Goal: Check status: Check status

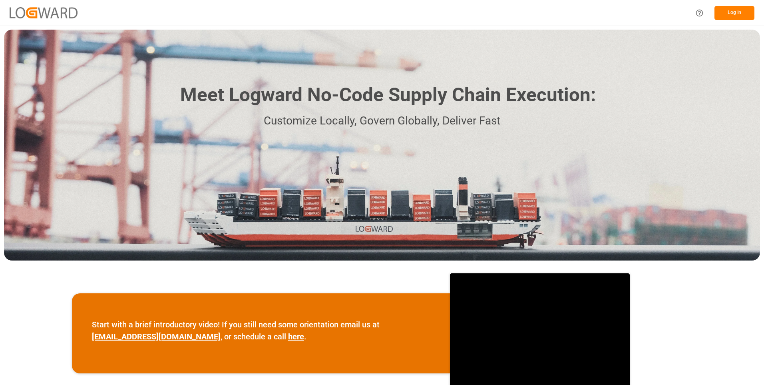
click at [732, 15] on button "Log In" at bounding box center [735, 13] width 40 height 14
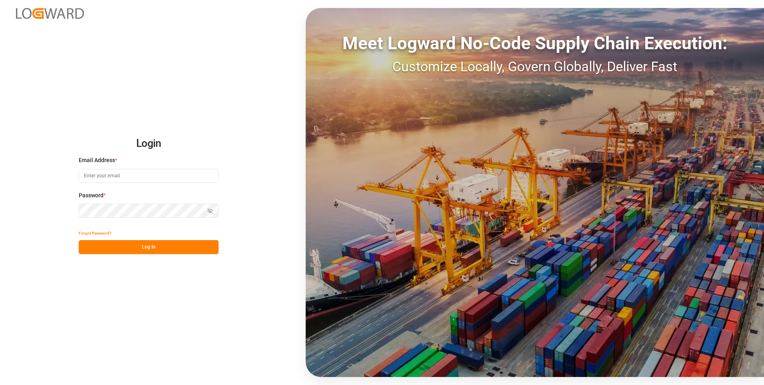
type input "[PERSON_NAME][EMAIL_ADDRESS][DOMAIN_NAME]"
click at [159, 252] on button "Log In" at bounding box center [149, 247] width 140 height 14
click at [157, 248] on div "Forgot Password? Please wait" at bounding box center [149, 240] width 140 height 28
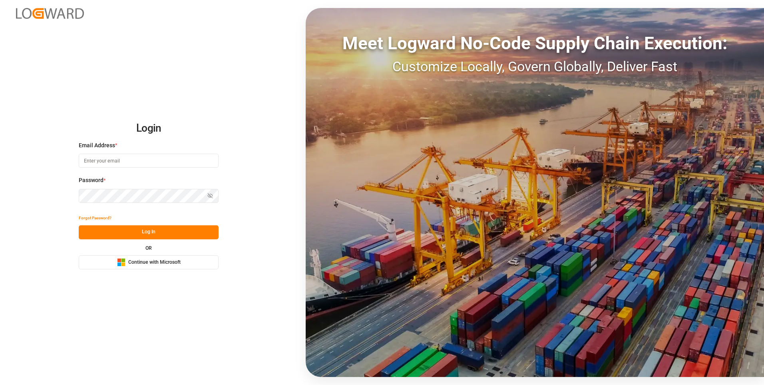
type input "[PERSON_NAME][EMAIL_ADDRESS][DOMAIN_NAME]"
click at [144, 233] on button "Log In" at bounding box center [149, 232] width 140 height 14
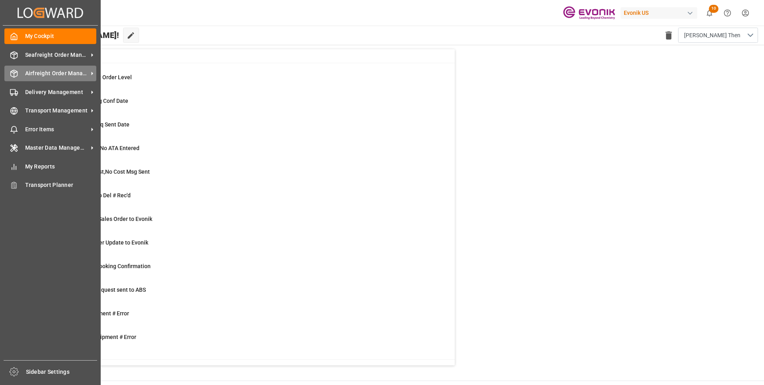
click at [11, 72] on icon at bounding box center [14, 74] width 8 height 8
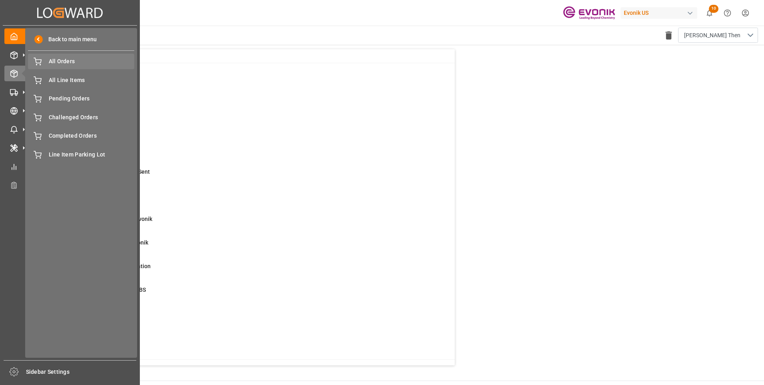
click at [79, 61] on span "All Orders" at bounding box center [92, 61] width 86 height 8
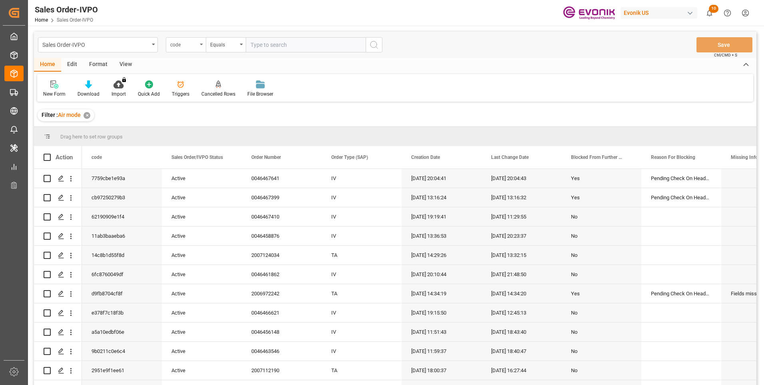
click at [191, 45] on div "code" at bounding box center [183, 43] width 27 height 9
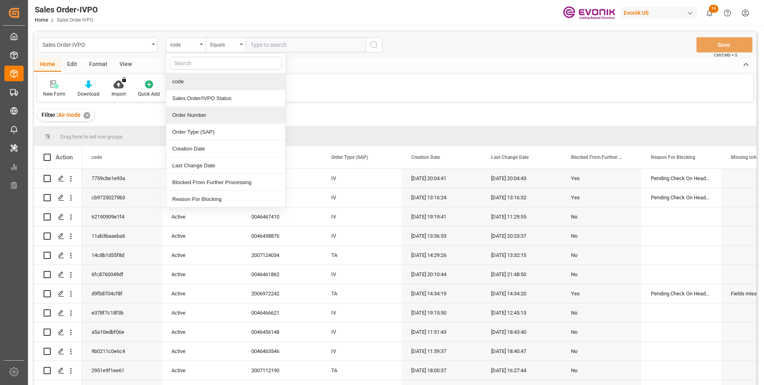
click at [188, 120] on div "Order Number" at bounding box center [225, 115] width 119 height 17
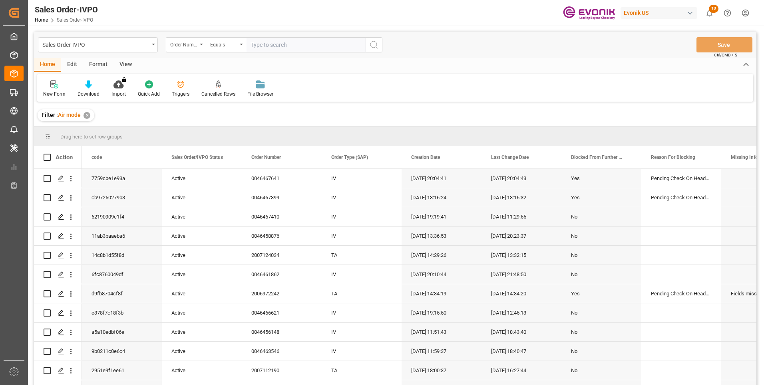
click at [265, 50] on input "text" at bounding box center [306, 44] width 120 height 15
paste input "46467641"
type input "0046467641"
click at [377, 44] on icon "search button" at bounding box center [374, 45] width 10 height 10
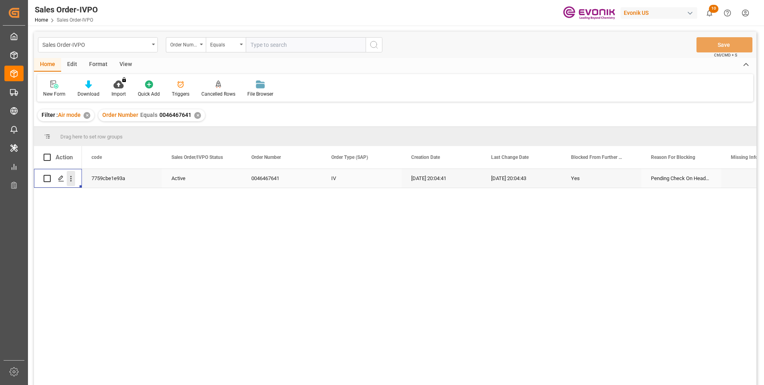
click at [69, 175] on icon "open menu" at bounding box center [71, 178] width 8 height 8
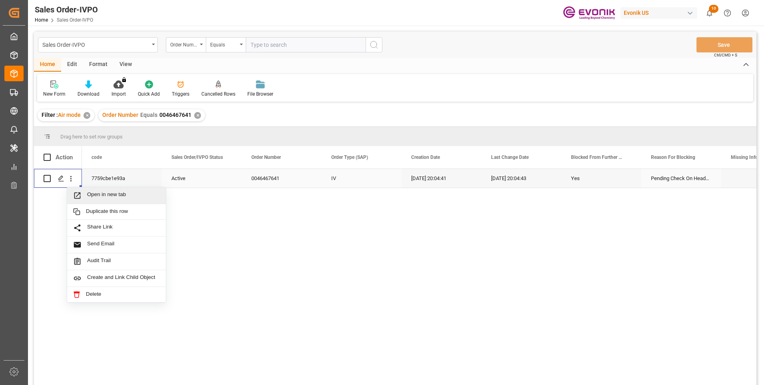
click at [98, 193] on span "Open in new tab" at bounding box center [123, 195] width 73 height 8
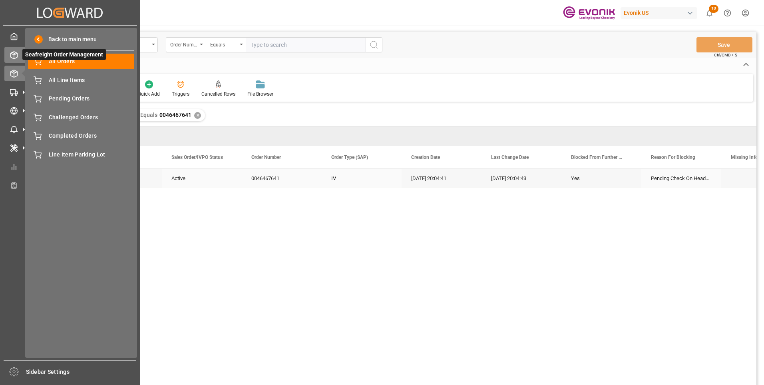
click at [13, 52] on icon at bounding box center [14, 55] width 8 height 8
click at [69, 63] on span "All Orders" at bounding box center [92, 61] width 86 height 8
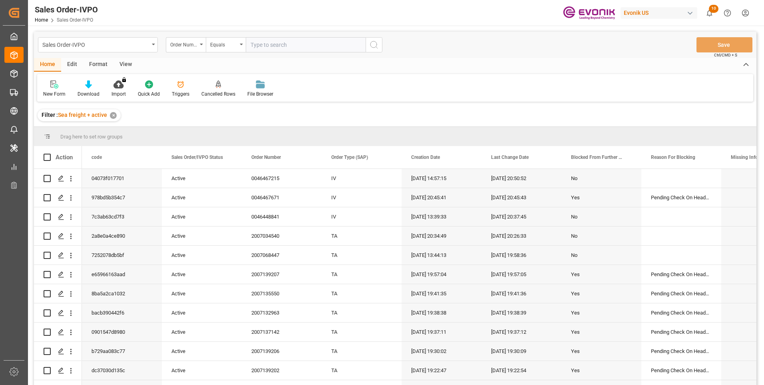
click at [266, 50] on input "text" at bounding box center [306, 44] width 120 height 15
paste input "0046435006"
type input "0046435006"
click at [376, 44] on icon "search button" at bounding box center [374, 45] width 10 height 10
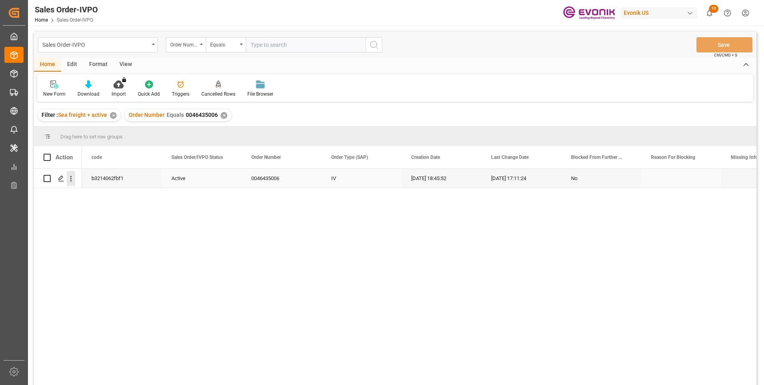
click at [74, 173] on button "open menu" at bounding box center [71, 178] width 8 height 15
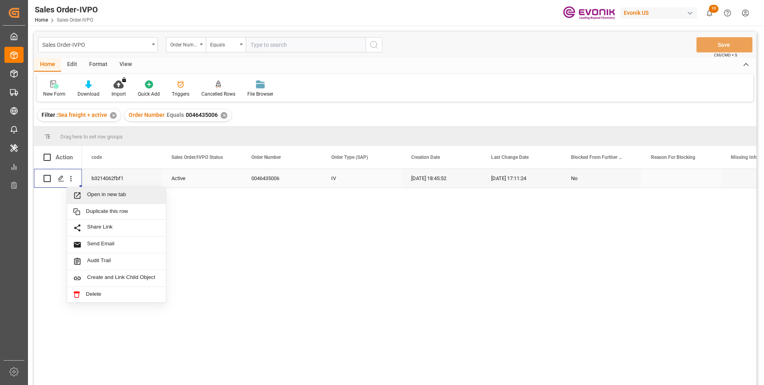
click at [118, 196] on span "Open in new tab" at bounding box center [123, 195] width 73 height 8
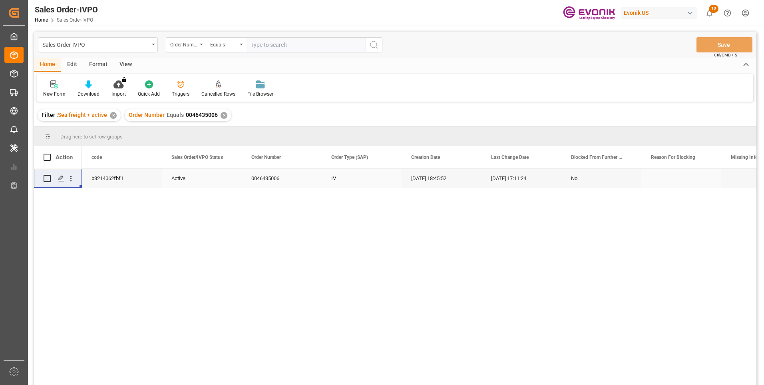
click at [293, 46] on input "text" at bounding box center [306, 44] width 120 height 15
paste input "0046461998"
type input "0046461998"
click at [373, 42] on icon "search button" at bounding box center [374, 45] width 10 height 10
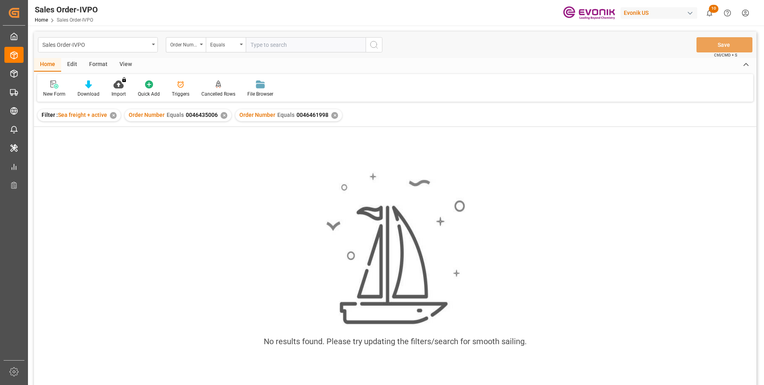
click at [222, 114] on div "✕" at bounding box center [224, 115] width 7 height 7
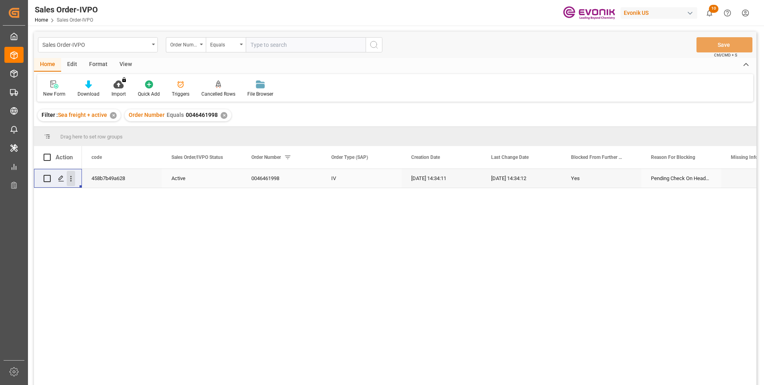
click at [74, 178] on icon "open menu" at bounding box center [71, 178] width 8 height 8
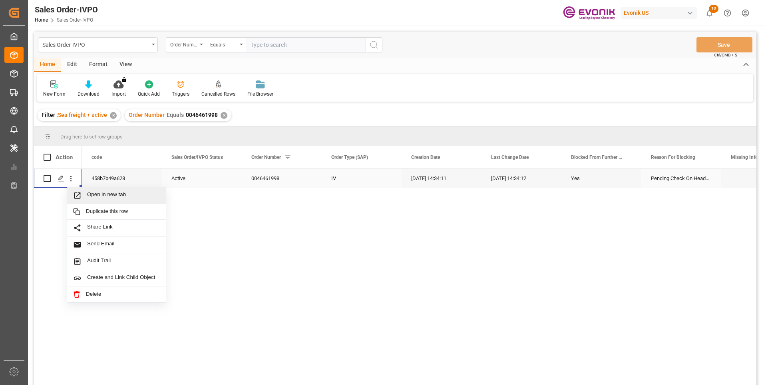
click at [91, 191] on span "Open in new tab" at bounding box center [123, 195] width 73 height 8
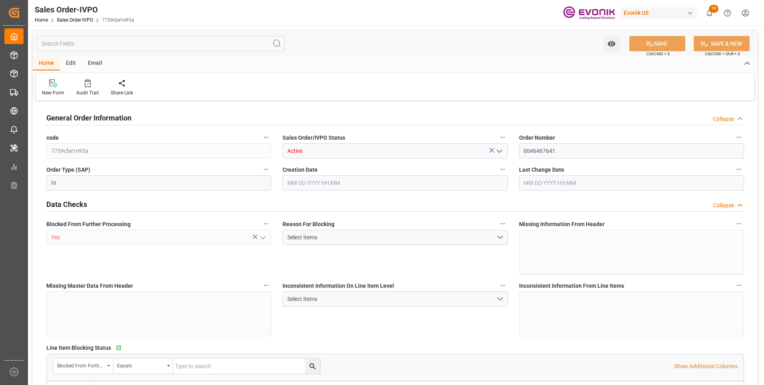
type input "JPNGO"
type input "Evonik-cad-cs-japan@evonik.comTel : +81 3-5323-7429Fax +81 3-6626-2289"
type input "700.9"
type input "1"
type input "79.4"
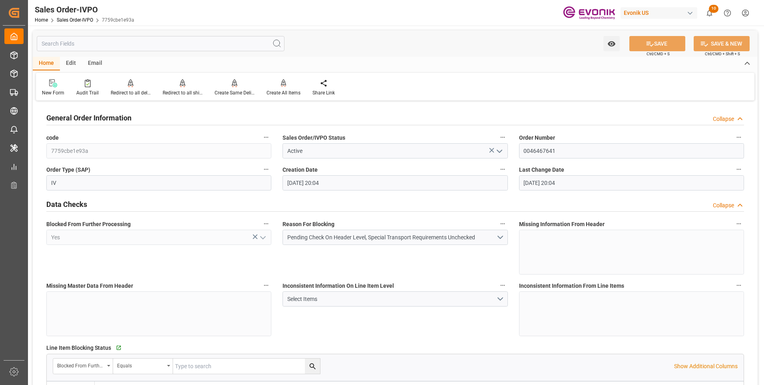
type input "08-13-2025 20:04"
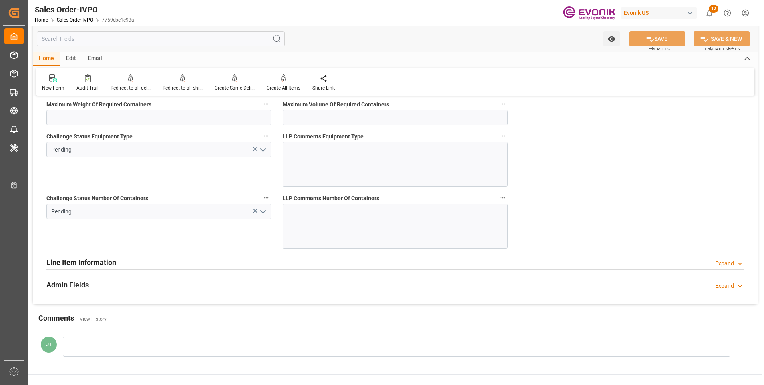
scroll to position [1519, 0]
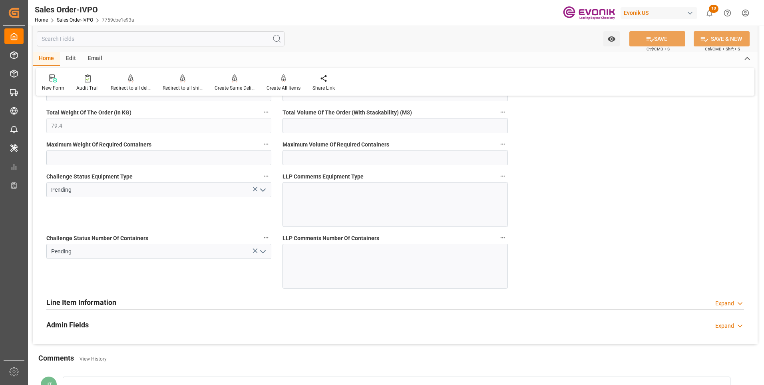
click at [266, 252] on icon "open menu" at bounding box center [263, 252] width 10 height 10
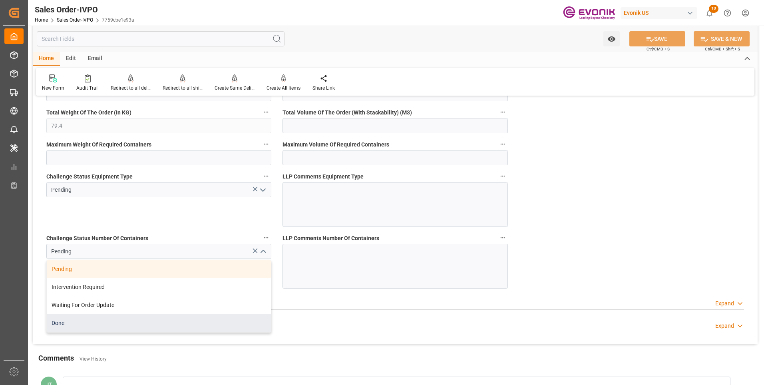
click at [154, 327] on div "Done" at bounding box center [159, 323] width 224 height 18
type input "Evonik-cad-cs-japan@evonik.comTel : +81 3-5323-7429Fax +81 3-6626-2289"
type input "Done"
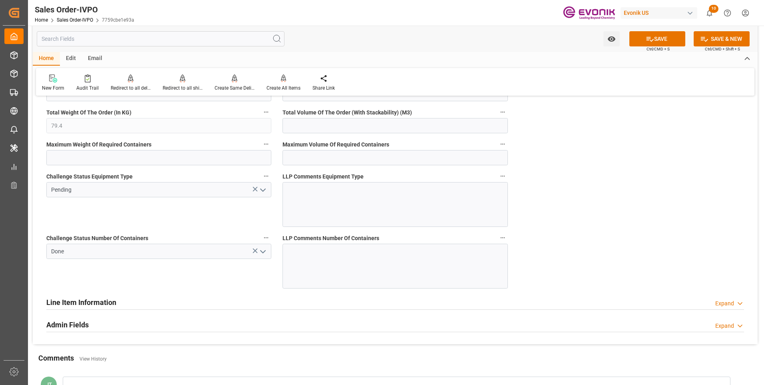
click at [264, 189] on icon "open menu" at bounding box center [263, 190] width 10 height 10
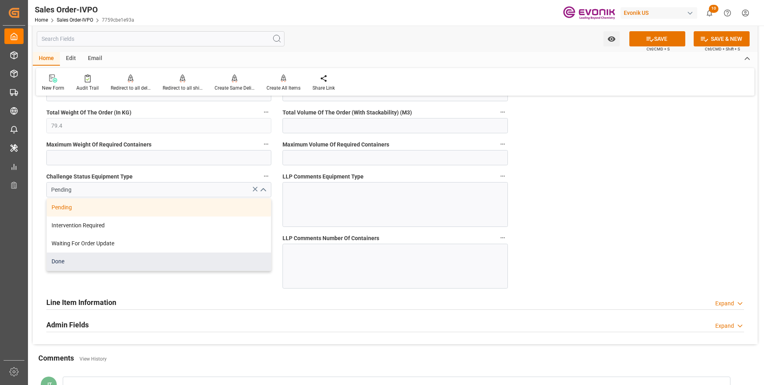
click at [174, 264] on div "Done" at bounding box center [159, 261] width 224 height 18
type input "Done"
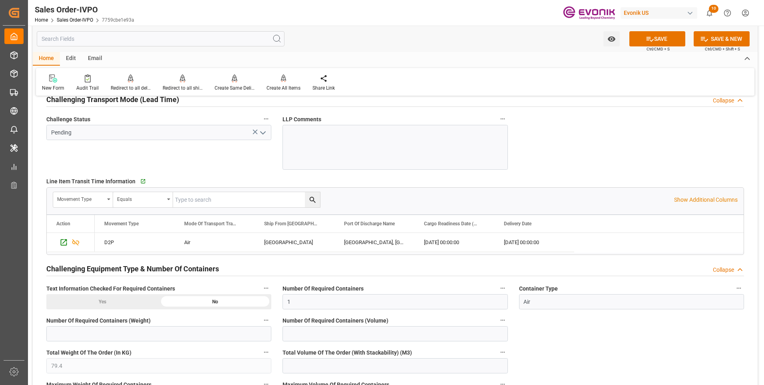
scroll to position [1200, 0]
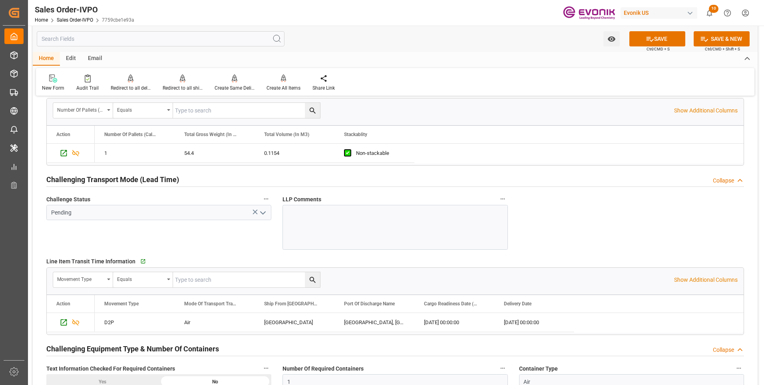
click at [262, 212] on icon "open menu" at bounding box center [263, 213] width 10 height 10
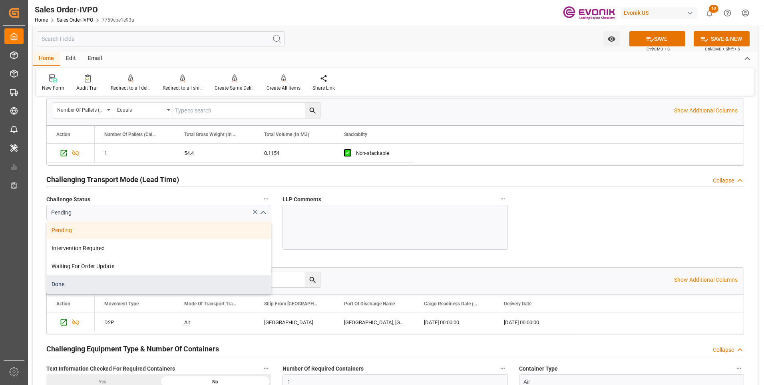
click at [187, 282] on div "Done" at bounding box center [159, 284] width 224 height 18
type input "Done"
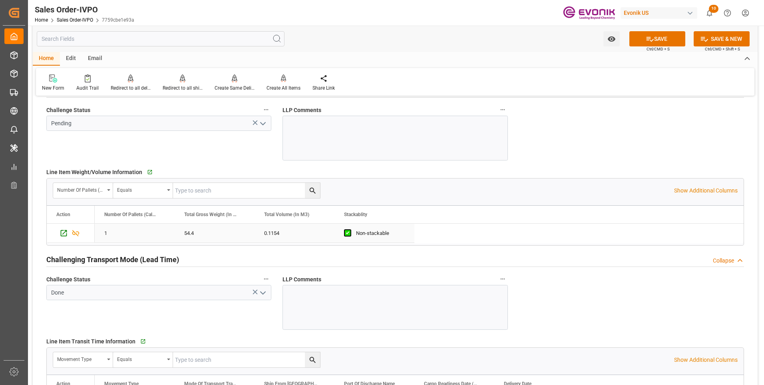
scroll to position [1080, 0]
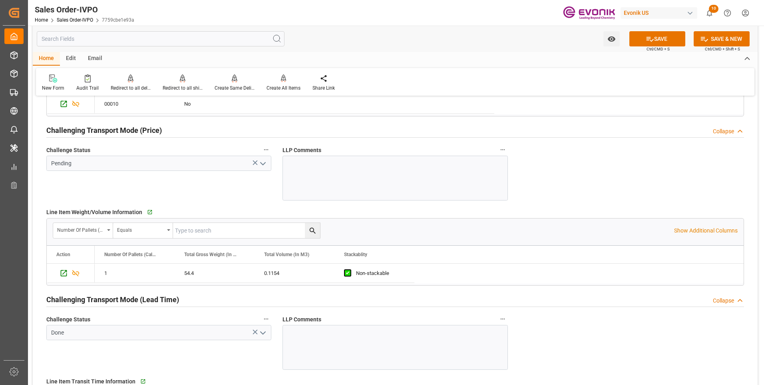
click at [264, 161] on icon "open menu" at bounding box center [263, 164] width 10 height 10
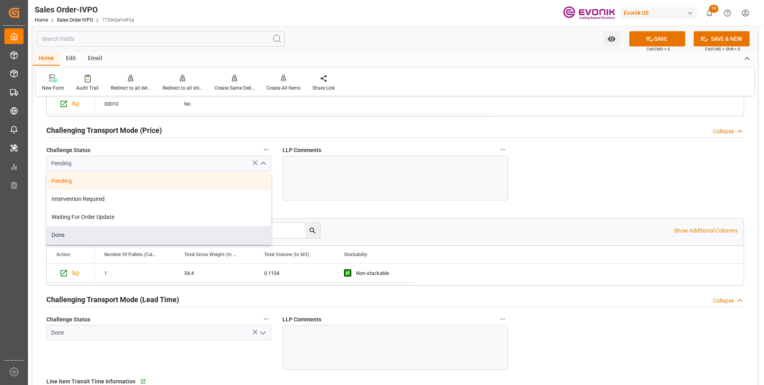
click at [181, 237] on div "Done" at bounding box center [159, 235] width 224 height 18
type input "Done"
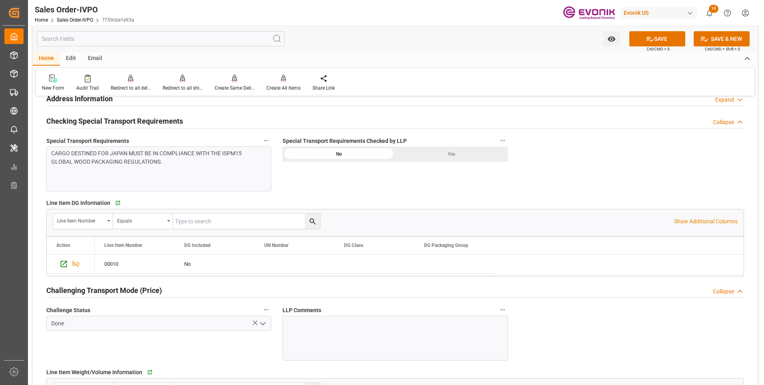
scroll to position [880, 0]
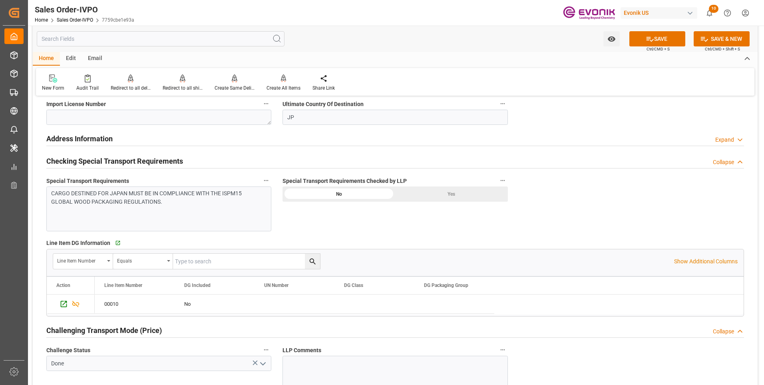
click at [443, 197] on div "Yes" at bounding box center [451, 193] width 113 height 15
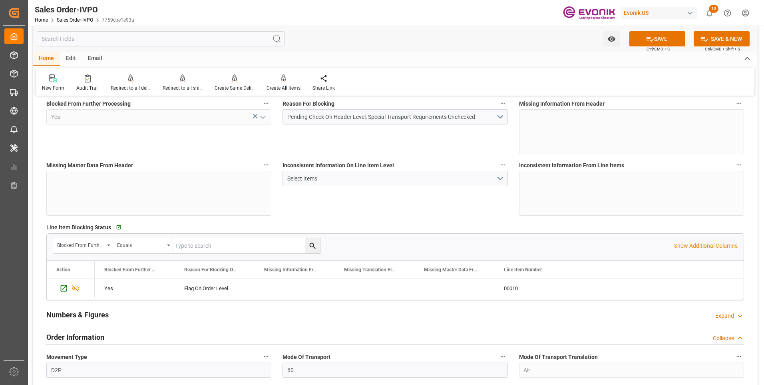
scroll to position [0, 0]
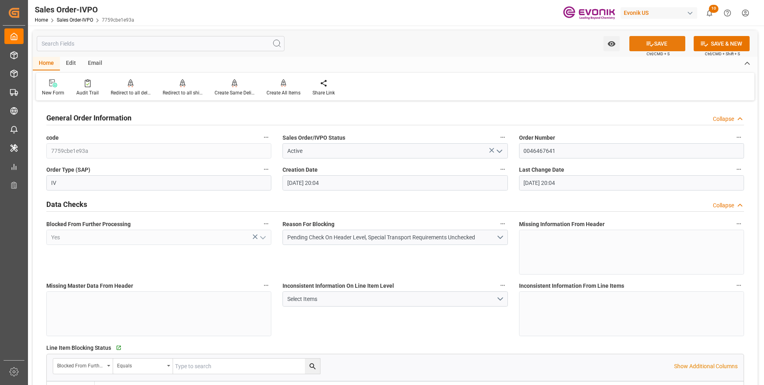
click at [660, 43] on button "SAVE" at bounding box center [658, 43] width 56 height 15
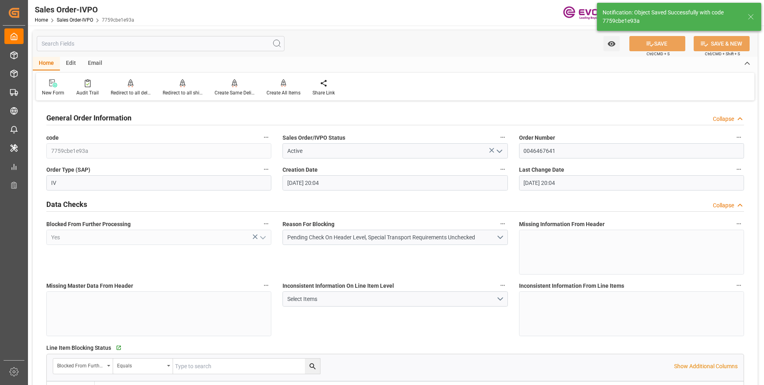
type input "Evonik-cad-cs-japan@evonik.comTel : +81 3-5323-7429Fax +81 3-6626-2289"
type input "08-13-2025 20:50"
type input "No"
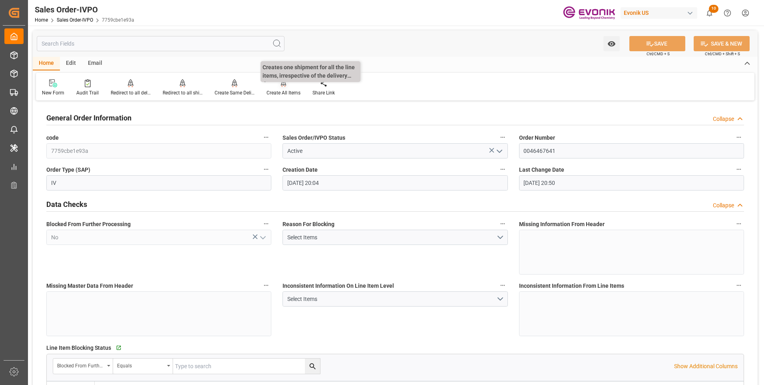
click at [280, 88] on div "Create All Items" at bounding box center [284, 88] width 46 height 18
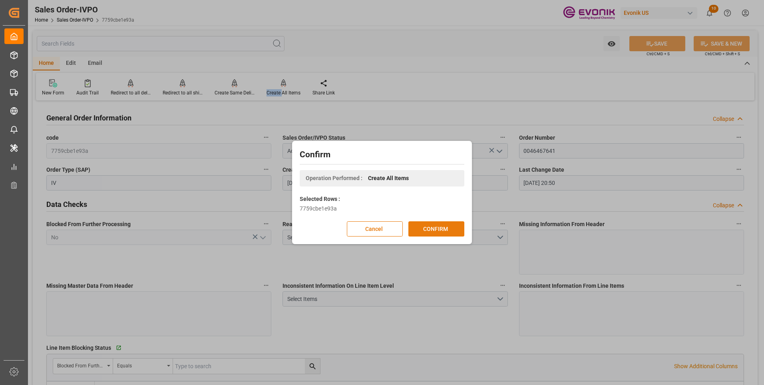
click at [442, 224] on button "CONFIRM" at bounding box center [437, 228] width 56 height 15
type input "Evonik-cad-cs-japan@evonik.comTel : +81 3-5323-7429Fax +81 3-6626-2289"
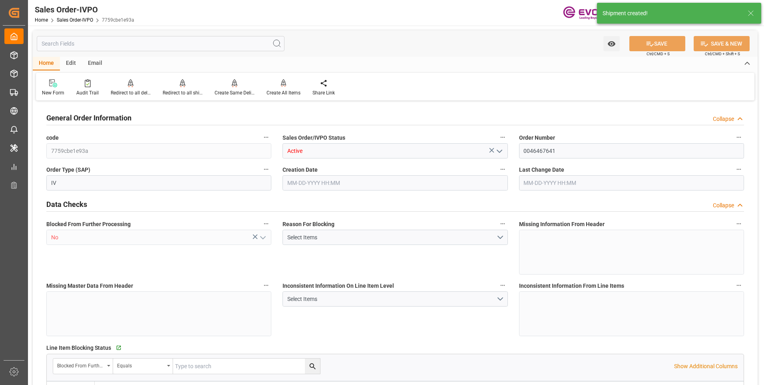
type input "JPNGO"
type input "Evonik-cad-cs-japan@evonik.comTel : +81 3-5323-7429Fax +81 3-6626-2289"
type input "700.9"
type input "1"
type input "79.4"
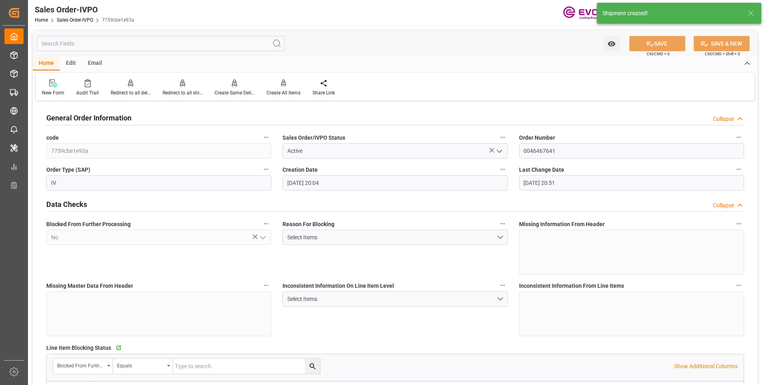
type input "08-13-2025 20:04"
type input "08-13-2025 20:51"
type input "Evonik-cad-cs-japan@evonik.comTel : +81 3-5323-7429Fax +81 3-6626-2289"
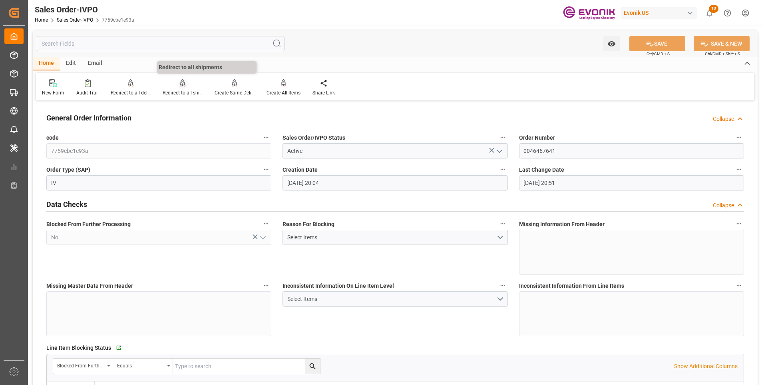
click at [169, 92] on div "Redirect to all shipments" at bounding box center [183, 92] width 40 height 7
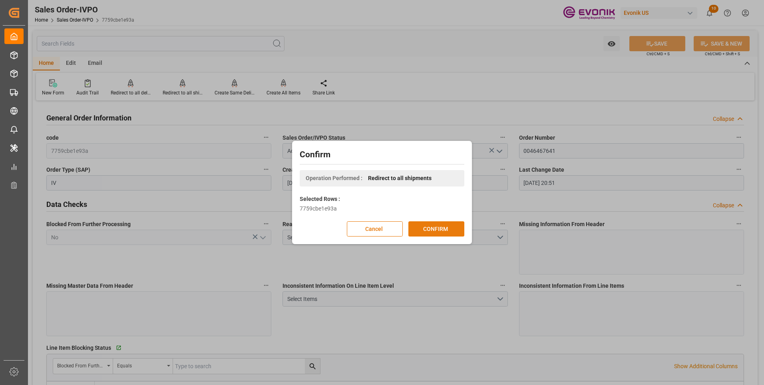
click at [435, 229] on button "CONFIRM" at bounding box center [437, 228] width 56 height 15
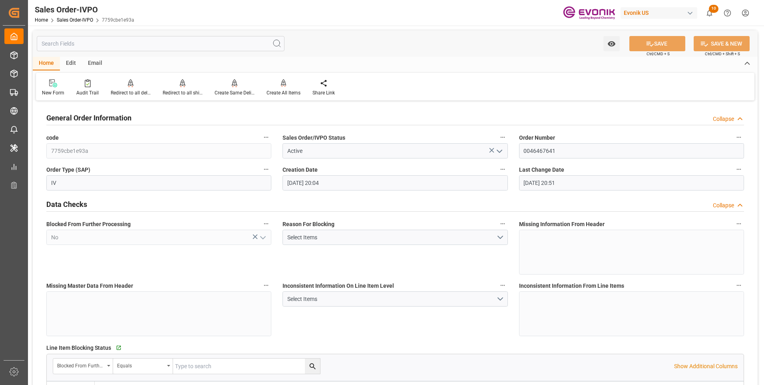
type input "Evonik-cad-cs-japan@evonik.comTel : +81 3-5323-7429Fax +81 3-6626-2289"
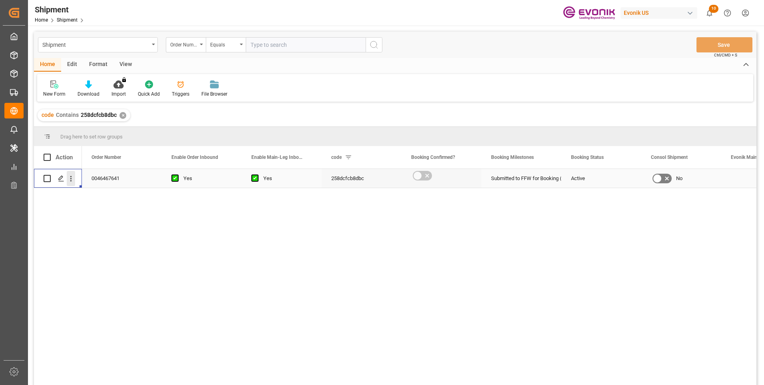
click at [70, 177] on icon "open menu" at bounding box center [71, 178] width 8 height 8
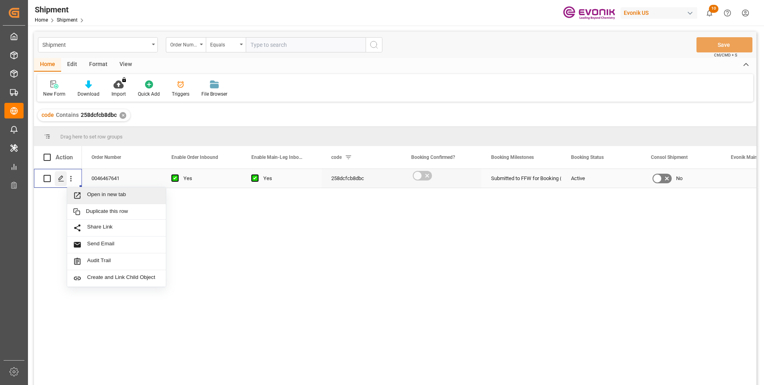
click at [62, 176] on polygon "Press SPACE to select this row." at bounding box center [61, 178] width 4 height 4
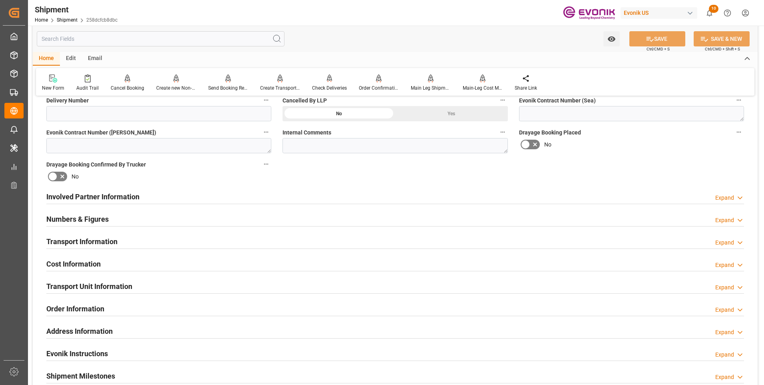
scroll to position [440, 0]
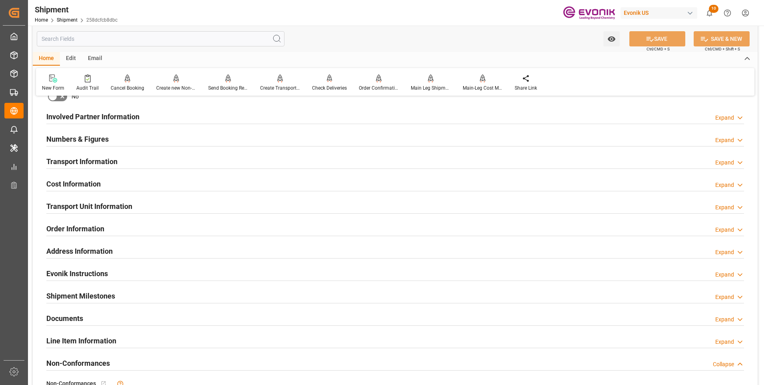
click at [129, 114] on h2 "Involved Partner Information" at bounding box center [92, 116] width 93 height 11
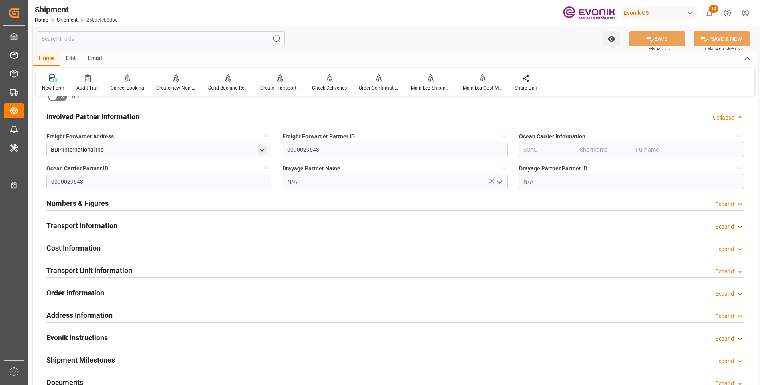
click at [117, 222] on h2 "Transport Information" at bounding box center [81, 225] width 71 height 11
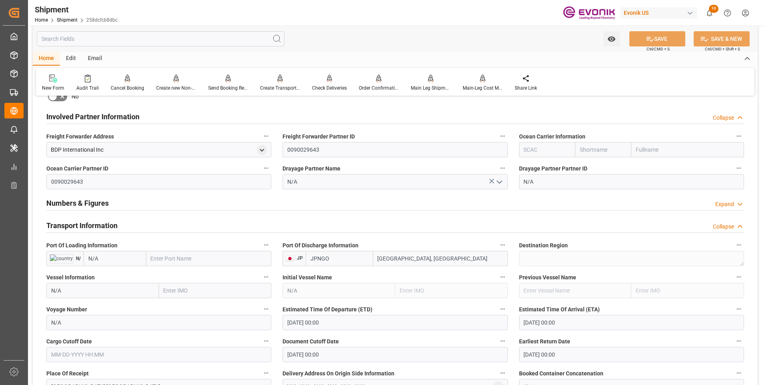
scroll to position [520, 0]
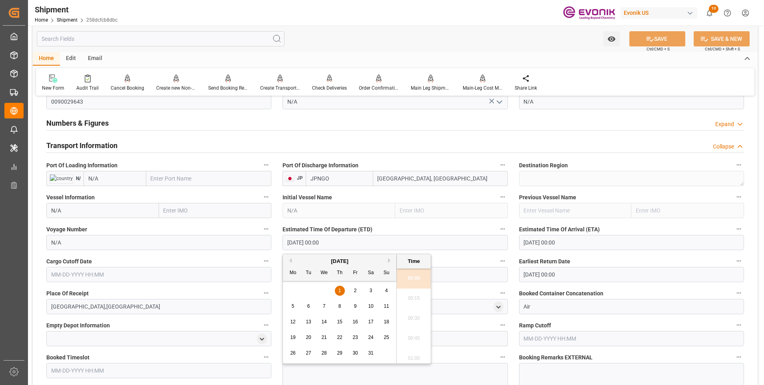
drag, startPoint x: 344, startPoint y: 244, endPoint x: 289, endPoint y: 249, distance: 55.8
click at [289, 249] on input "01-01-1970 00:00" at bounding box center [395, 242] width 225 height 15
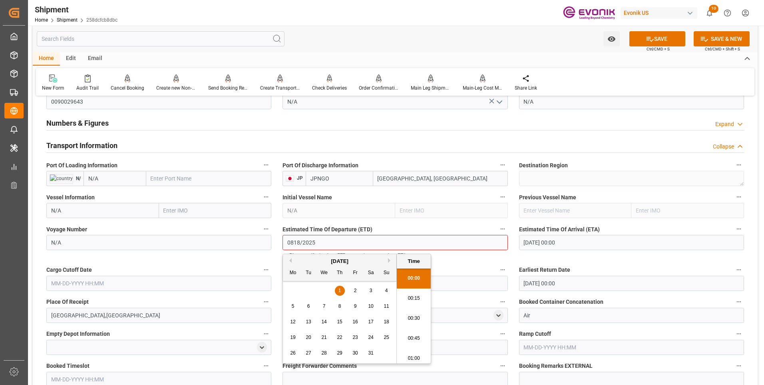
click at [415, 317] on li "00:30" at bounding box center [414, 318] width 34 height 20
type input "01-01-1981 00:30"
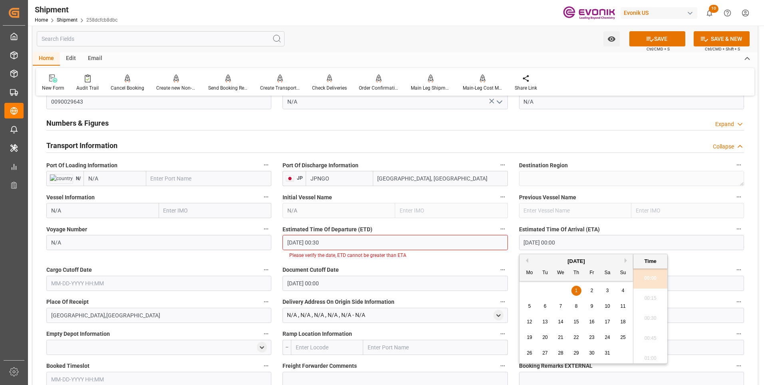
drag, startPoint x: 587, startPoint y: 243, endPoint x: 505, endPoint y: 235, distance: 82.0
click at [505, 235] on div "Booking Confirmation Milestone Bar Collapse Submitted to FFW for Booking (Pendi…" at bounding box center [395, 159] width 725 height 1153
click at [651, 316] on li "00:30" at bounding box center [651, 318] width 34 height 20
type input "08-26-2025 00:30"
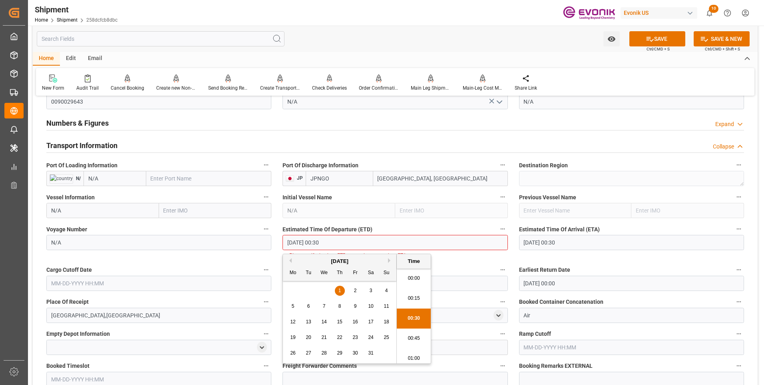
scroll to position [3, 0]
drag, startPoint x: 336, startPoint y: 243, endPoint x: 272, endPoint y: 238, distance: 63.7
click at [272, 238] on div "Booking Confirmation Milestone Bar Collapse Submitted to FFW for Booking (Pendi…" at bounding box center [395, 159] width 725 height 1153
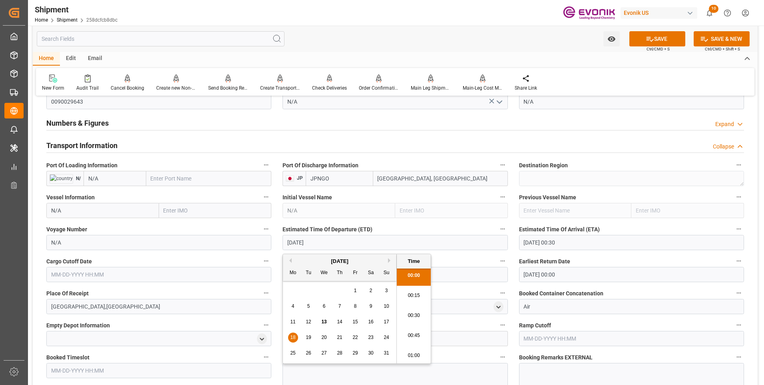
click at [409, 316] on li "00:30" at bounding box center [414, 315] width 34 height 20
type input "08-18-2025 00:30"
drag, startPoint x: 335, startPoint y: 245, endPoint x: 264, endPoint y: 220, distance: 75.7
click at [264, 221] on div "Booking Confirmation Milestone Bar Collapse Submitted to FFW for Booking (Pendi…" at bounding box center [395, 155] width 725 height 1144
click at [86, 273] on input "text" at bounding box center [158, 274] width 225 height 15
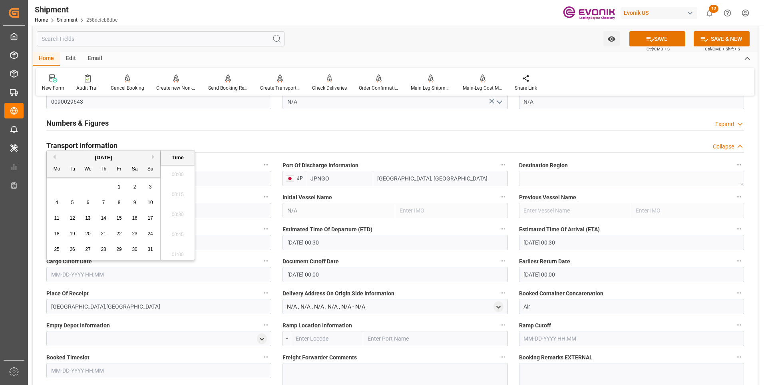
scroll to position [1302, 0]
paste input "08-18-2025 00:30"
type input "08-18-2025 00:30"
click at [347, 274] on input "01-01-1970 00:00" at bounding box center [395, 274] width 225 height 15
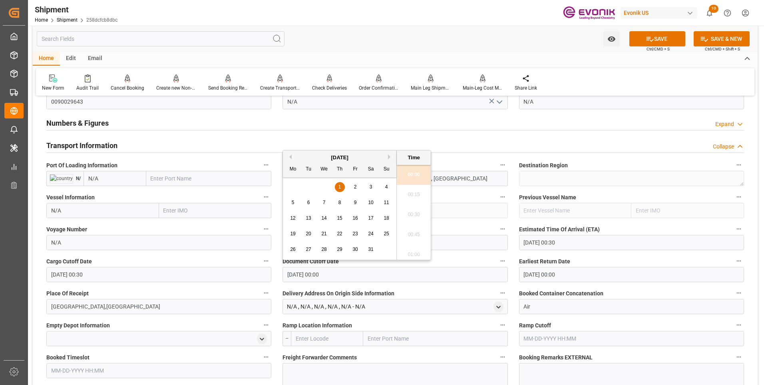
drag, startPoint x: 343, startPoint y: 276, endPoint x: 269, endPoint y: 275, distance: 74.4
click at [269, 275] on div "Booking Confirmation Milestone Bar Collapse Submitted to FFW for Booking (Pendi…" at bounding box center [395, 155] width 725 height 1144
paste input "8-18-2025 00:3"
type input "08-18-2025 00:30"
click at [572, 275] on input "01-01-1970 00:00" at bounding box center [631, 274] width 225 height 15
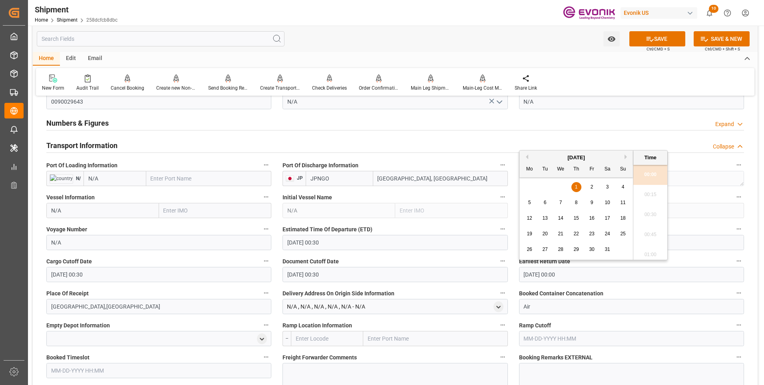
drag, startPoint x: 576, startPoint y: 274, endPoint x: 498, endPoint y: 272, distance: 77.2
click at [498, 272] on div "Booking Confirmation Milestone Bar Collapse Submitted to FFW for Booking (Pendi…" at bounding box center [395, 155] width 725 height 1144
paste input "8-18-2025 00:3"
type input "08-18-2025 00:30"
click at [647, 212] on li "00:30" at bounding box center [651, 215] width 34 height 20
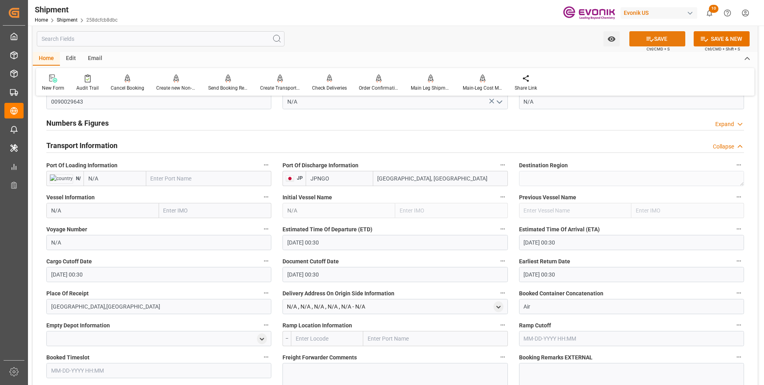
click at [657, 36] on button "SAVE" at bounding box center [658, 38] width 56 height 15
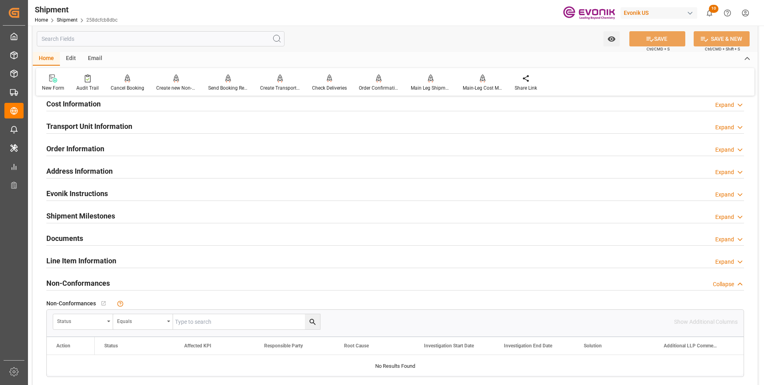
scroll to position [480, 0]
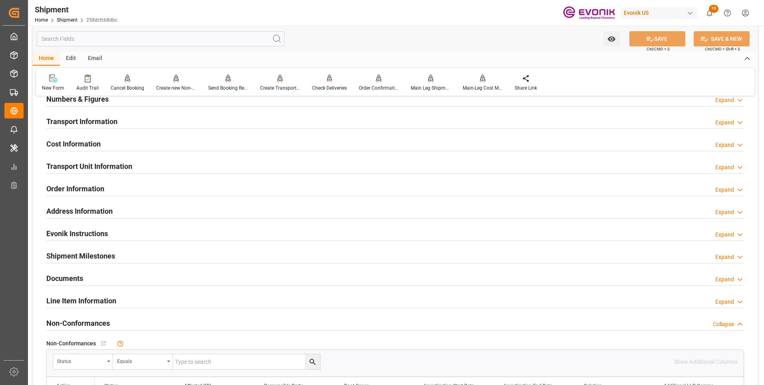
click at [148, 117] on div "Transport Information Expand" at bounding box center [395, 120] width 698 height 15
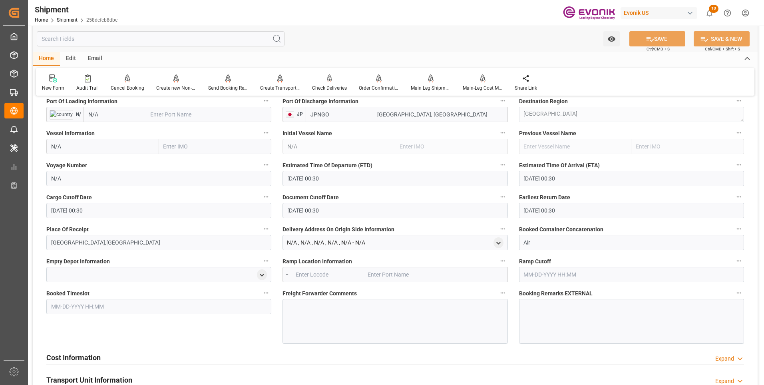
scroll to position [560, 0]
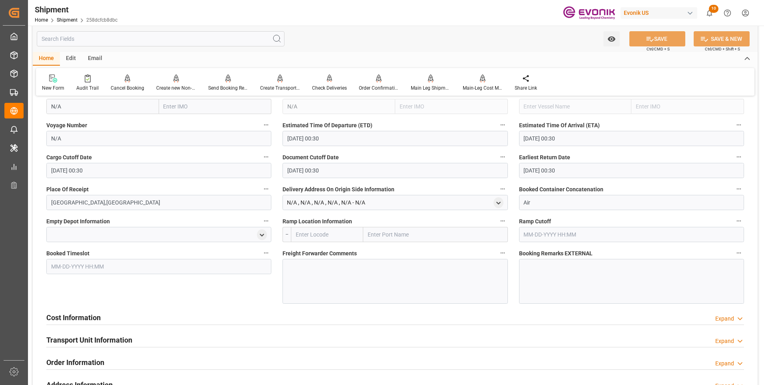
click at [239, 321] on div "Cost Information Expand" at bounding box center [395, 316] width 698 height 15
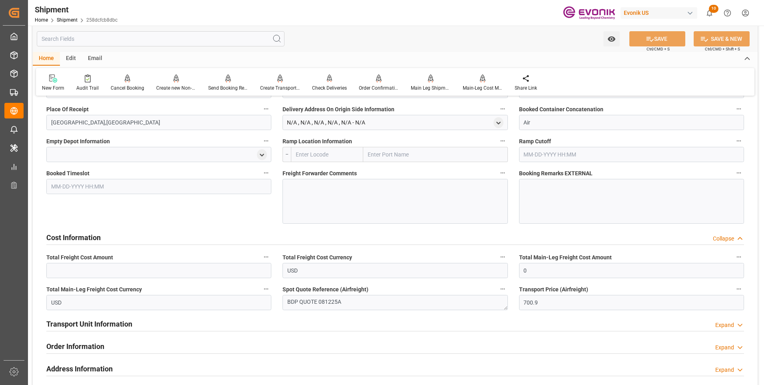
scroll to position [680, 0]
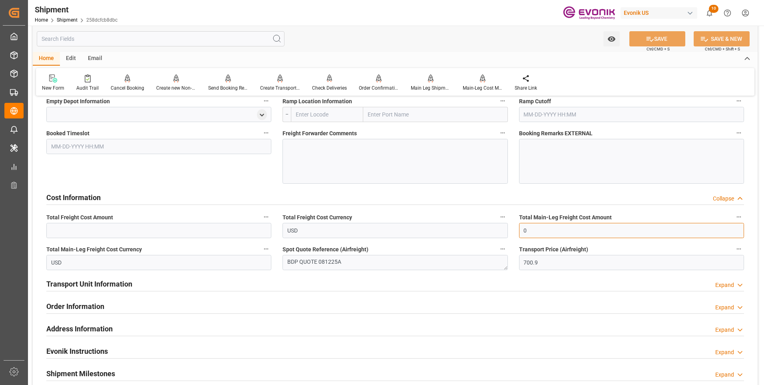
drag, startPoint x: 535, startPoint y: 230, endPoint x: 511, endPoint y: 227, distance: 24.1
type input "700.9"
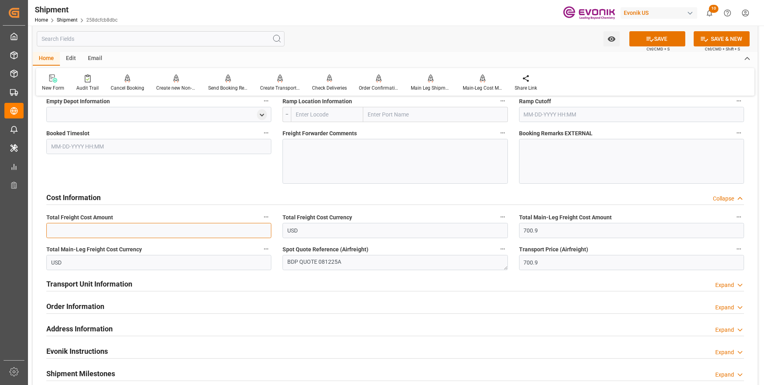
click at [171, 228] on input "text" at bounding box center [158, 230] width 225 height 15
type input "700.9"
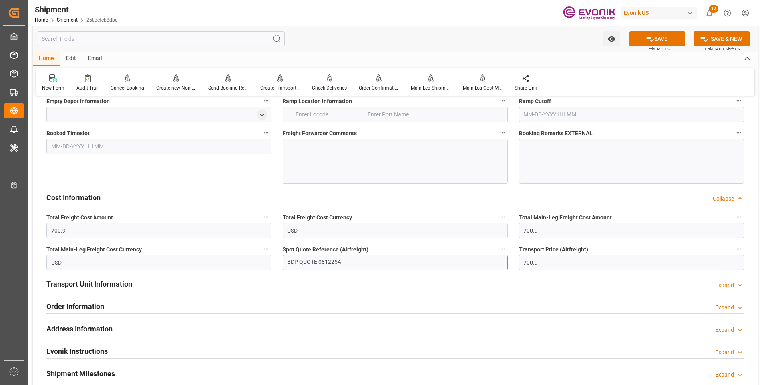
drag, startPoint x: 344, startPoint y: 259, endPoint x: 319, endPoint y: 260, distance: 25.6
click at [319, 260] on textarea "BDP QUOTE 081225A" at bounding box center [395, 262] width 225 height 15
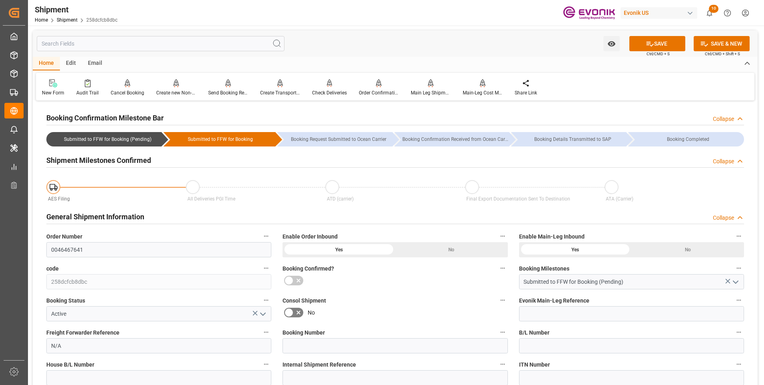
scroll to position [40, 0]
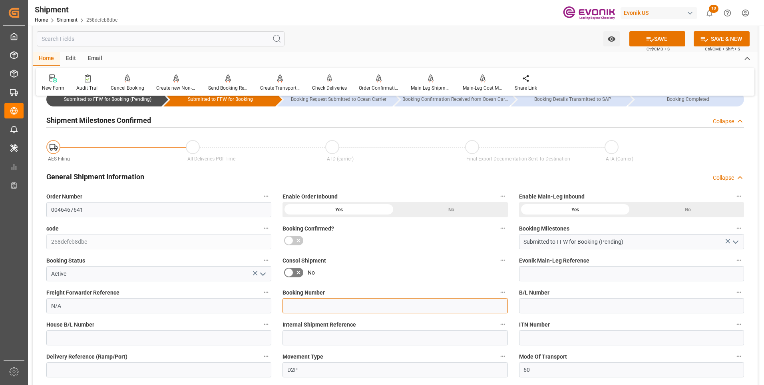
click at [315, 308] on input at bounding box center [395, 305] width 225 height 15
paste input "081225A"
type input "081225A"
click at [672, 40] on button "SAVE" at bounding box center [658, 38] width 56 height 15
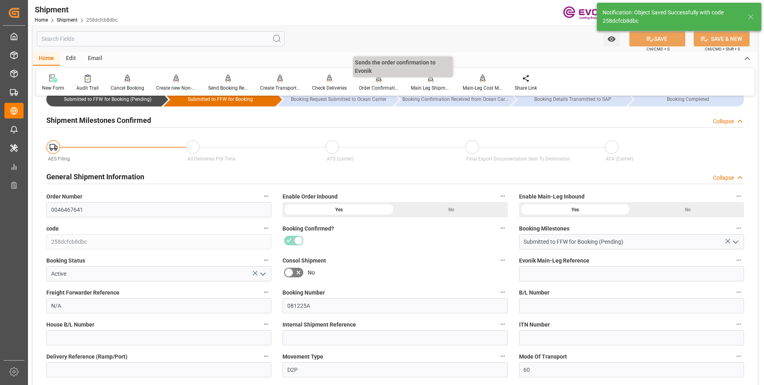
click at [379, 81] on icon at bounding box center [379, 82] width 4 height 2
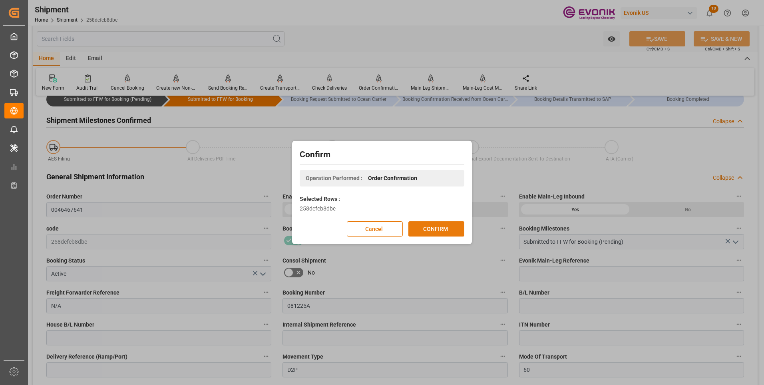
click at [435, 227] on button "CONFIRM" at bounding box center [437, 228] width 56 height 15
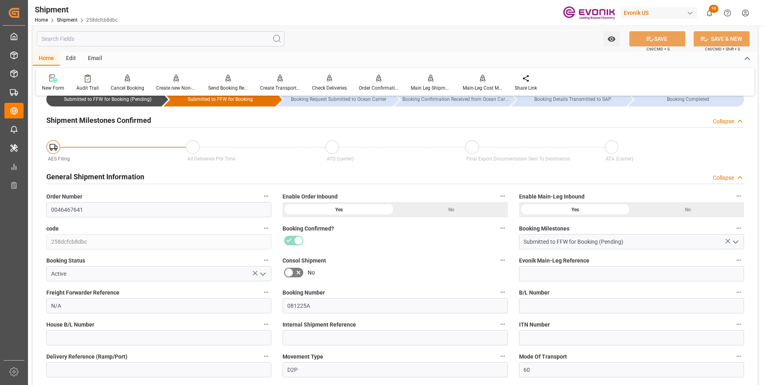
scroll to position [160, 0]
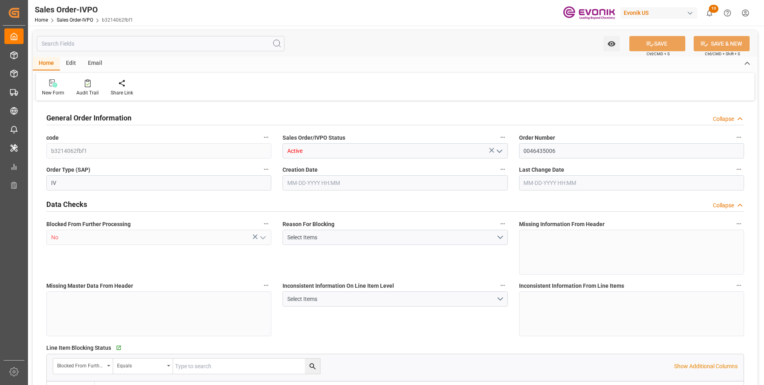
type input "BEANR"
type input "0"
type input "1"
type input "20000"
type input "0"
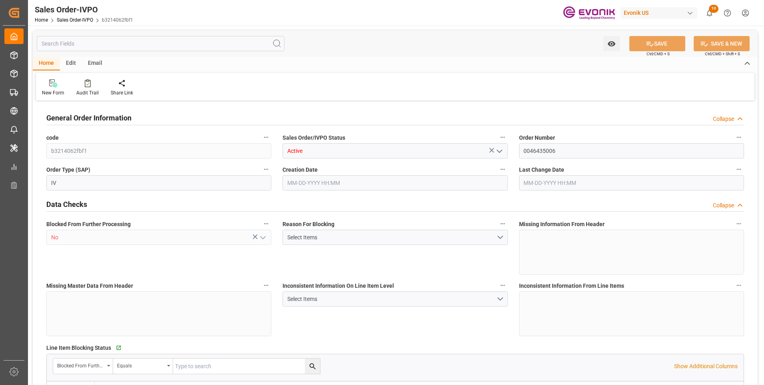
type input "0"
type input "[DATE] 18:45"
type input "[DATE] 17:11"
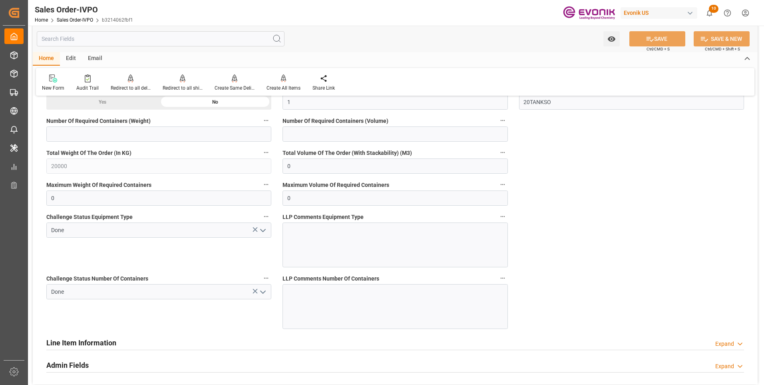
scroll to position [1439, 0]
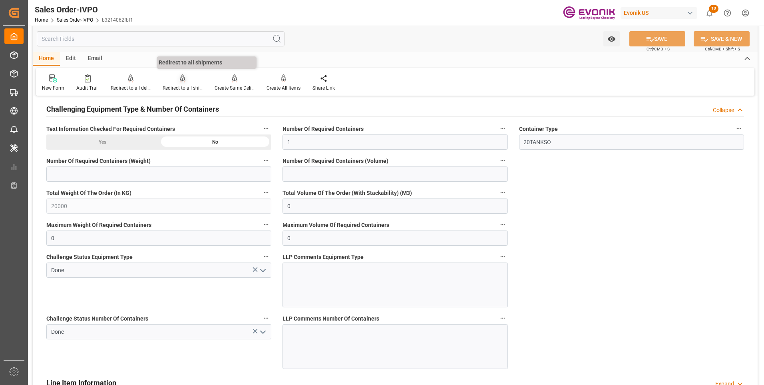
click at [189, 84] on div "Redirect to all shipments" at bounding box center [183, 87] width 40 height 7
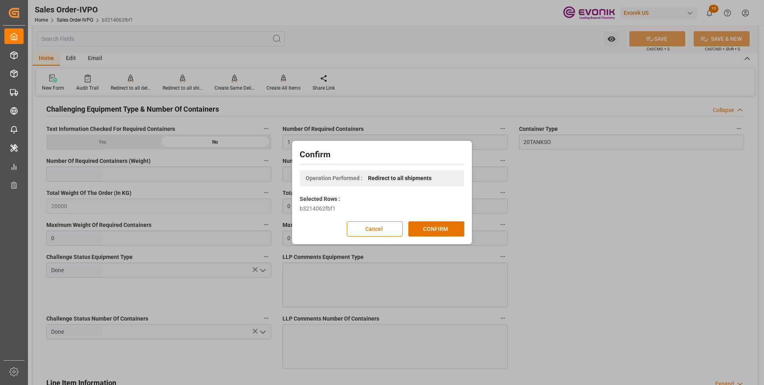
click at [177, 86] on div "Confirm Operation Performed : Redirect to all shipments Selected Rows : b321406…" at bounding box center [382, 192] width 764 height 385
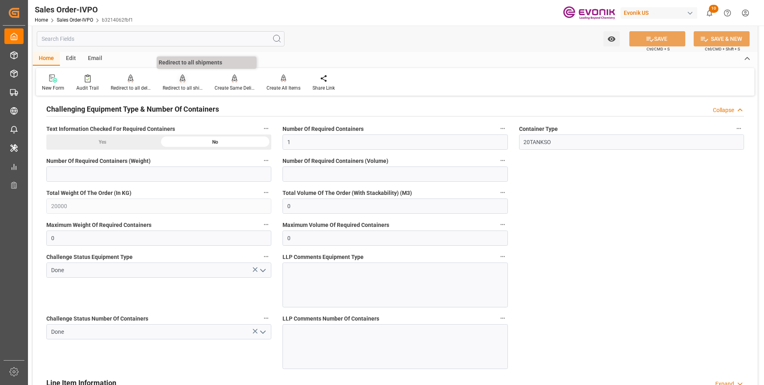
click at [184, 88] on div "Redirect to all shipments" at bounding box center [183, 87] width 40 height 7
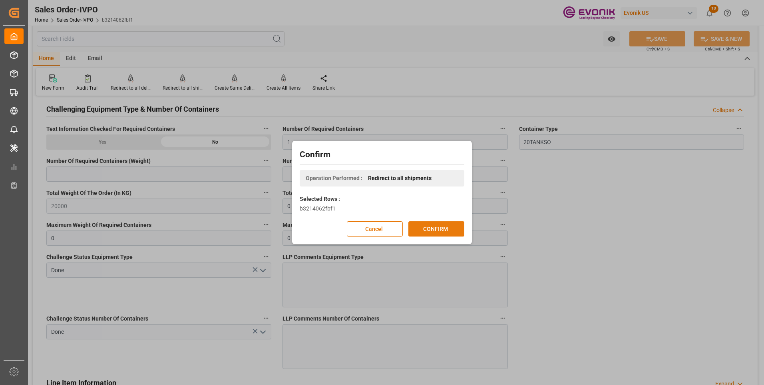
click at [445, 224] on button "CONFIRM" at bounding box center [437, 228] width 56 height 15
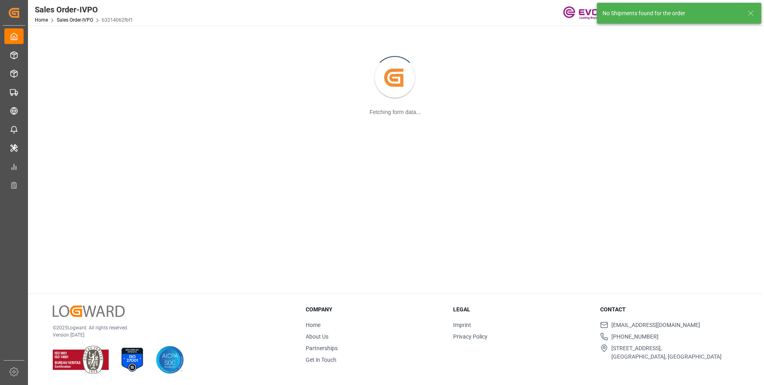
scroll to position [87, 0]
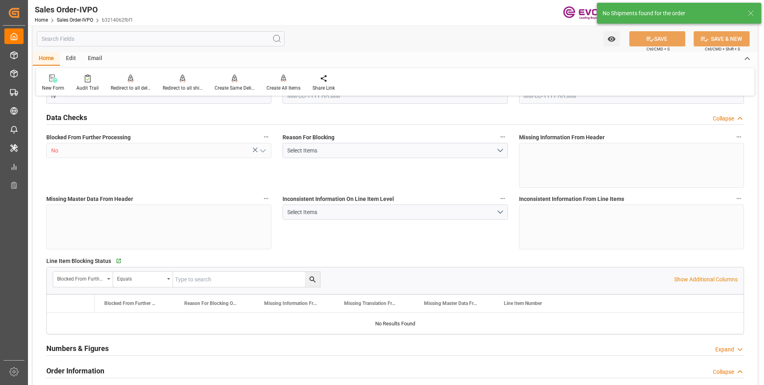
type input "BEANR"
type input "0"
type input "1"
type input "20000"
type input "0"
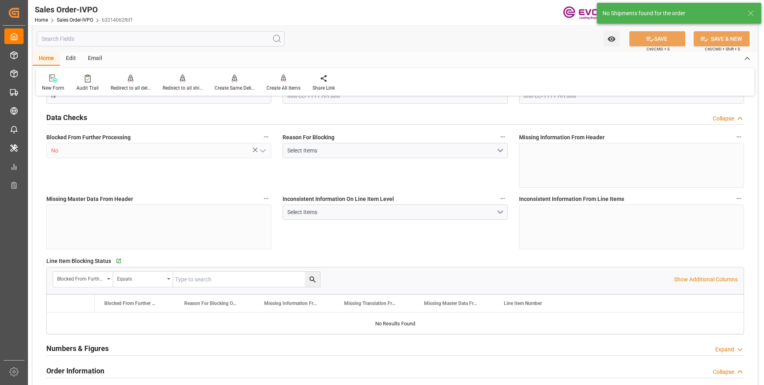
type input "0"
type input "[DATE] 18:45"
type input "[DATE] 17:11"
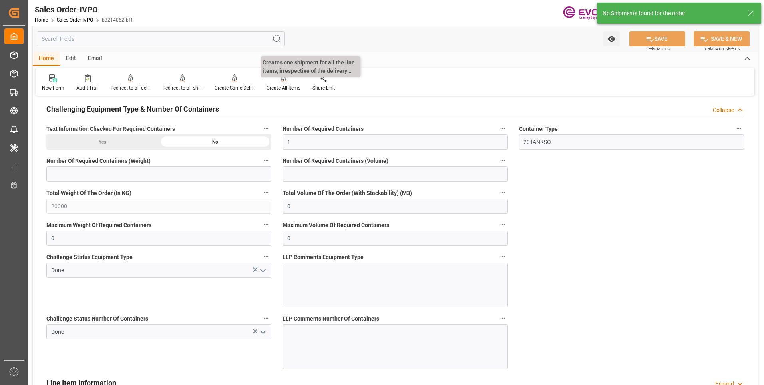
click at [286, 89] on div "Create All Items" at bounding box center [284, 87] width 34 height 7
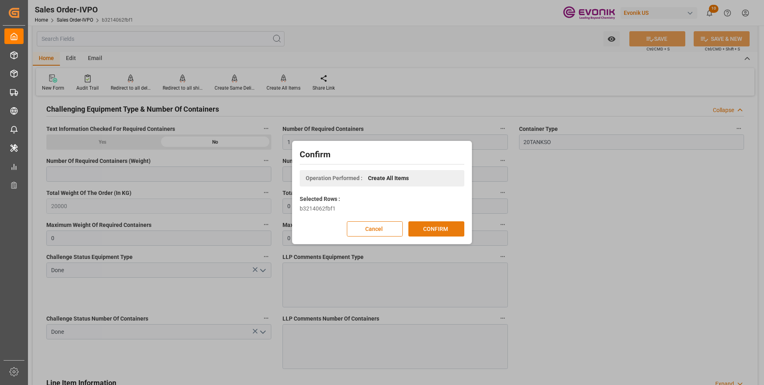
click at [439, 225] on button "CONFIRM" at bounding box center [437, 228] width 56 height 15
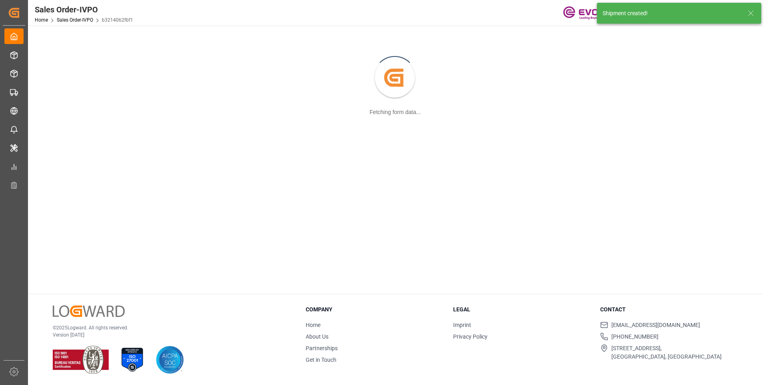
scroll to position [87, 0]
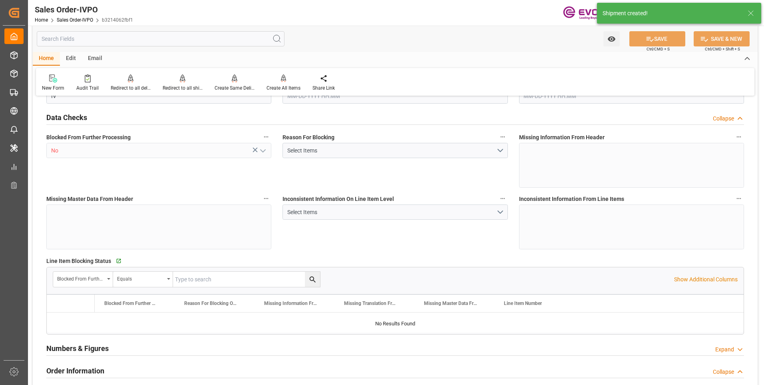
type input "BEANR"
type input "0"
type input "1"
type input "20000"
type input "0"
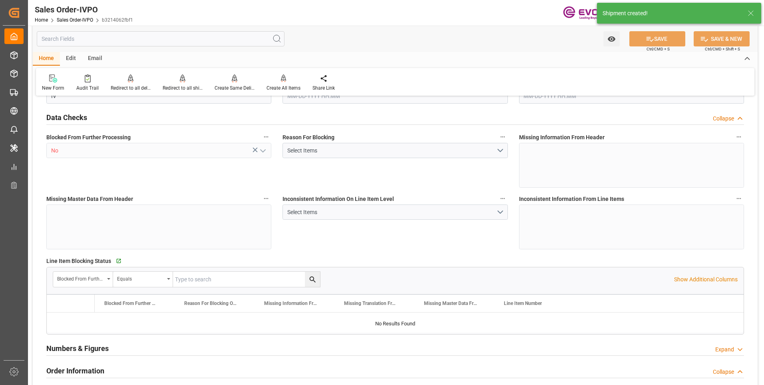
type input "0"
type input "02-19-2025 18:45"
type input "[DATE] 21:00"
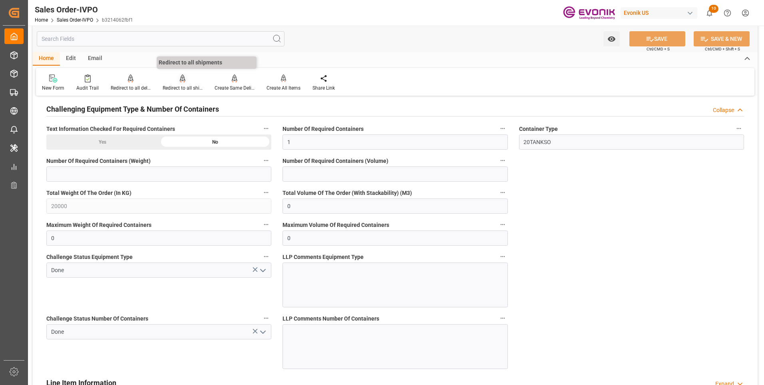
click at [184, 84] on div "Redirect to all shipments" at bounding box center [183, 83] width 52 height 18
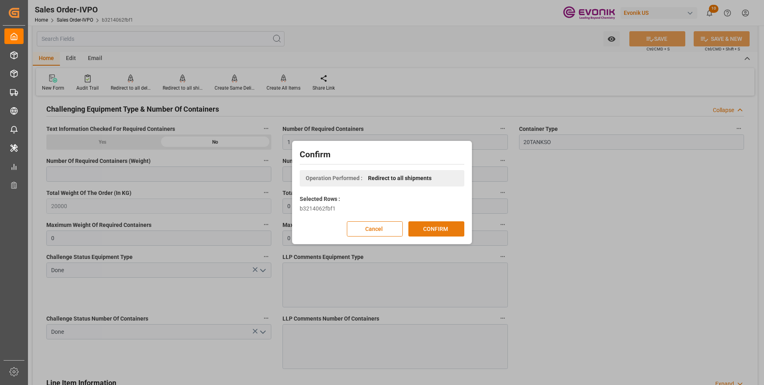
click at [436, 232] on button "CONFIRM" at bounding box center [437, 228] width 56 height 15
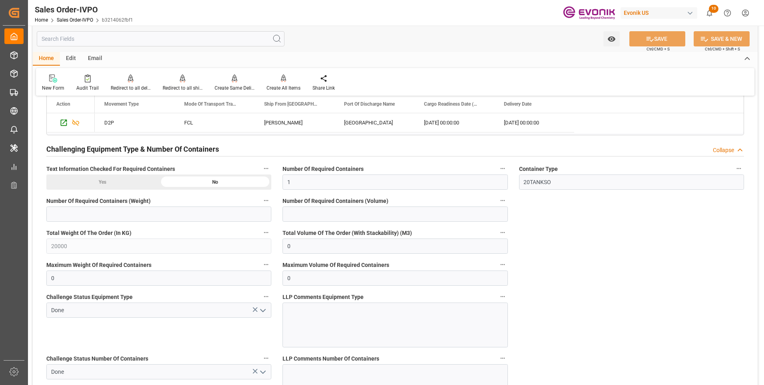
scroll to position [1319, 0]
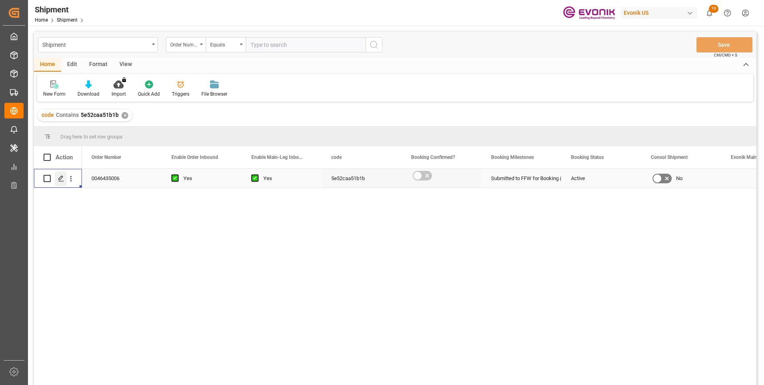
click at [64, 177] on icon "Press SPACE to select this row." at bounding box center [61, 178] width 6 height 6
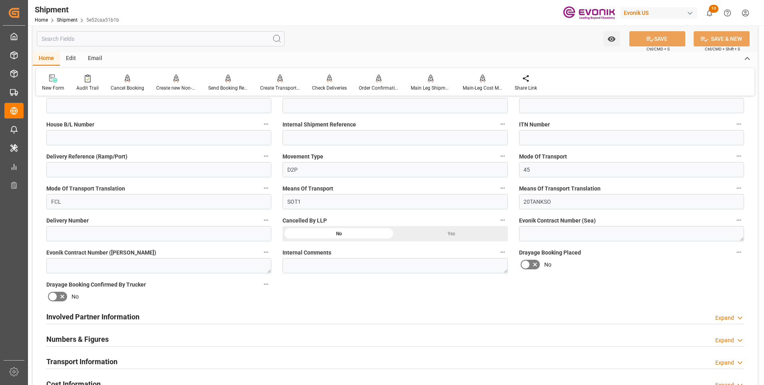
scroll to position [320, 0]
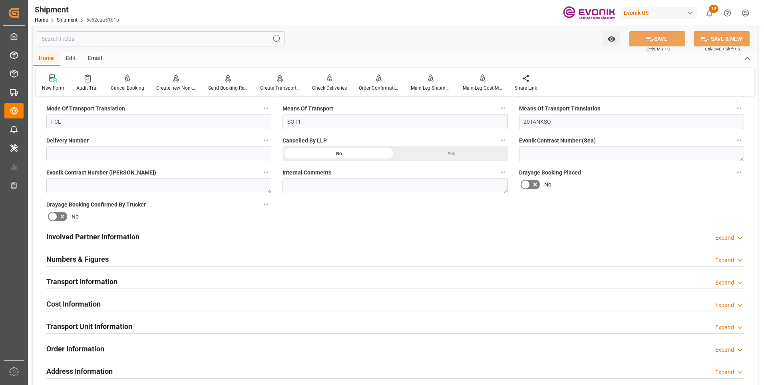
click at [320, 239] on div "Involved Partner Information Expand" at bounding box center [395, 235] width 698 height 15
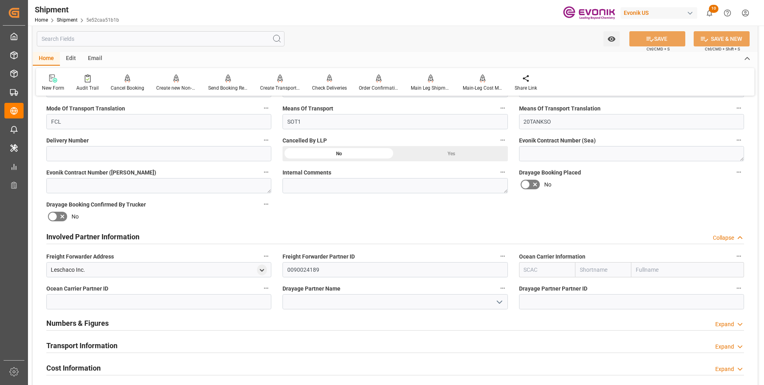
click at [542, 269] on input "text" at bounding box center [547, 269] width 56 height 15
click at [534, 287] on b "ALRB" at bounding box center [531, 287] width 14 height 6
type input "ALRB"
type input "AC Containerline"
type input "AC Containerline GmbH"
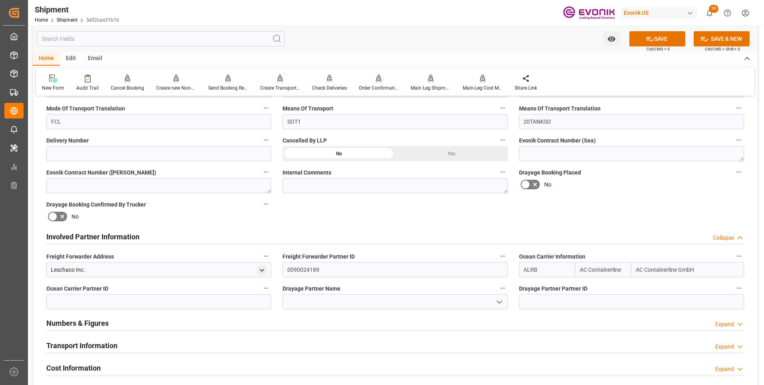
type input "ALRB"
click at [158, 267] on div "Leschaco Inc." at bounding box center [158, 269] width 225 height 15
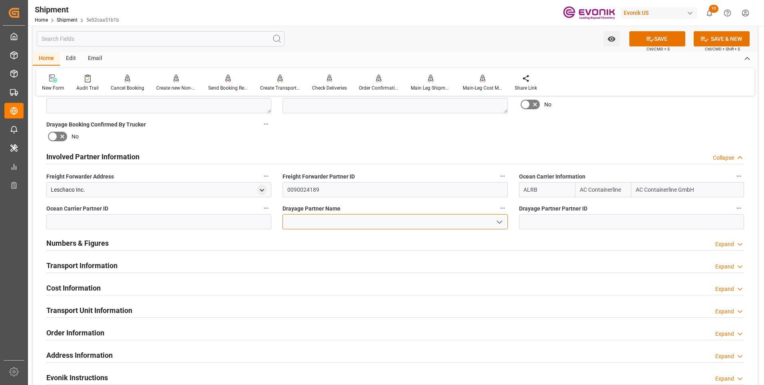
click at [308, 225] on input at bounding box center [395, 221] width 225 height 15
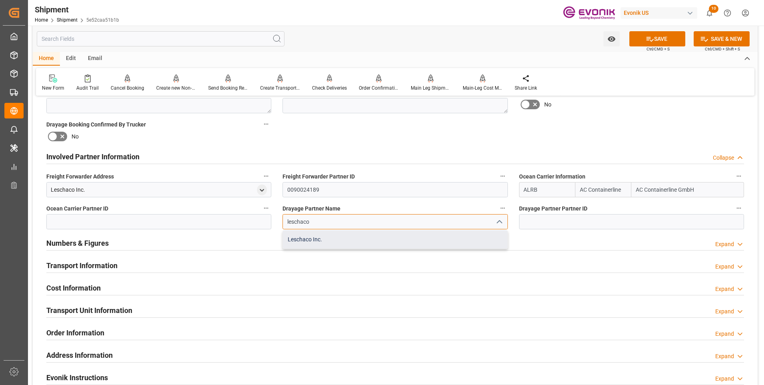
click at [316, 238] on div "Leschaco Inc." at bounding box center [395, 239] width 224 height 18
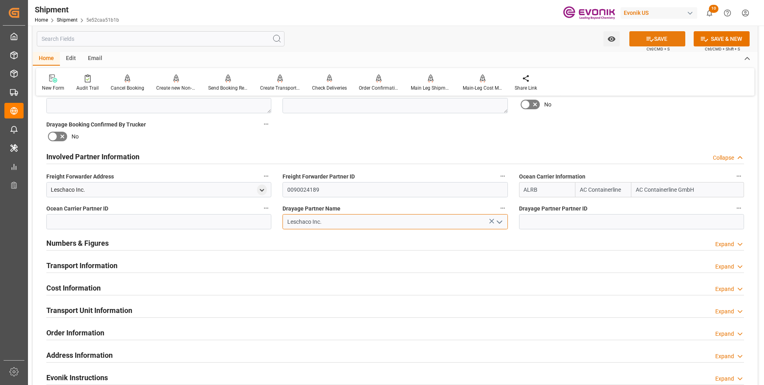
type input "Leschaco Inc."
click at [668, 34] on button "SAVE" at bounding box center [658, 38] width 56 height 15
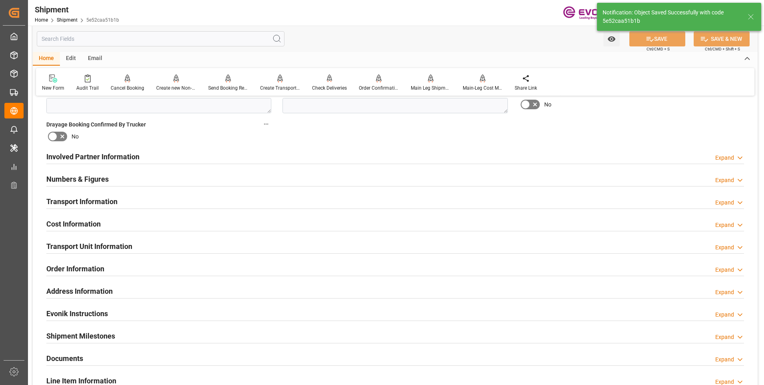
click at [404, 154] on div "Involved Partner Information Expand" at bounding box center [395, 155] width 698 height 15
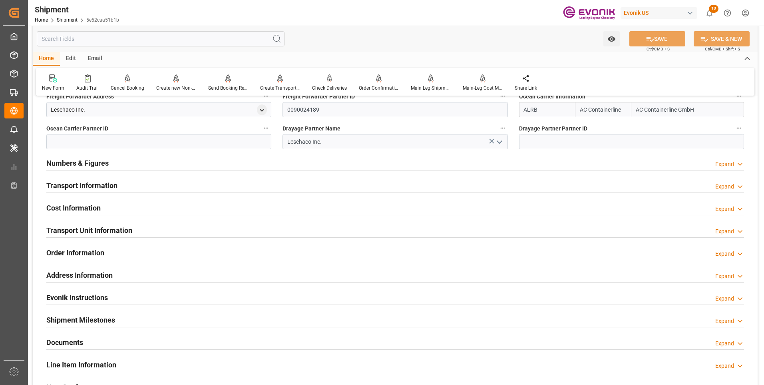
scroll to position [520, 0]
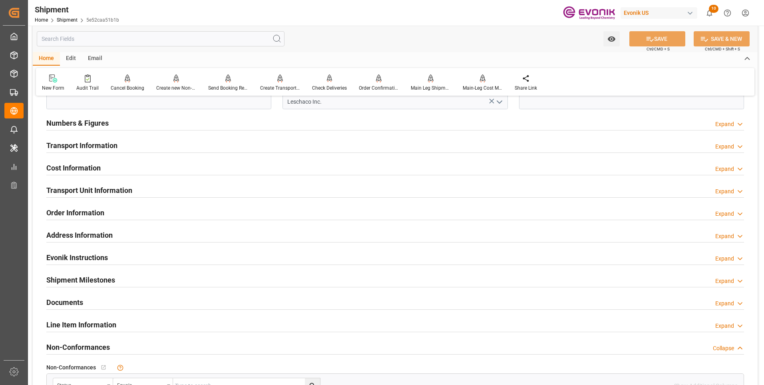
click at [290, 146] on div "Transport Information Expand" at bounding box center [395, 144] width 698 height 15
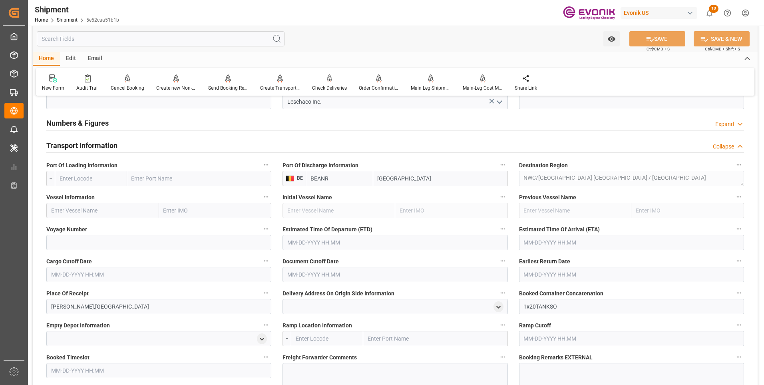
click at [106, 177] on input "text" at bounding box center [91, 178] width 72 height 15
click at [92, 176] on input "text" at bounding box center [91, 178] width 72 height 15
click at [80, 200] on div "USMOB - Mobile" at bounding box center [78, 196] width 47 height 18
type input "USMOB"
type input "Mobile"
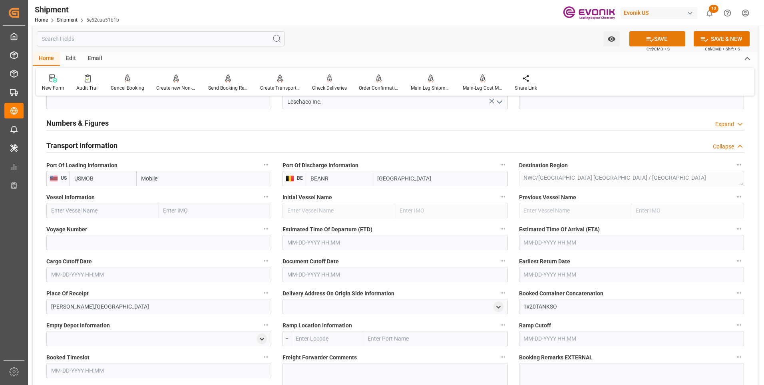
type input "USMOB"
click at [662, 45] on button "SAVE" at bounding box center [658, 38] width 56 height 15
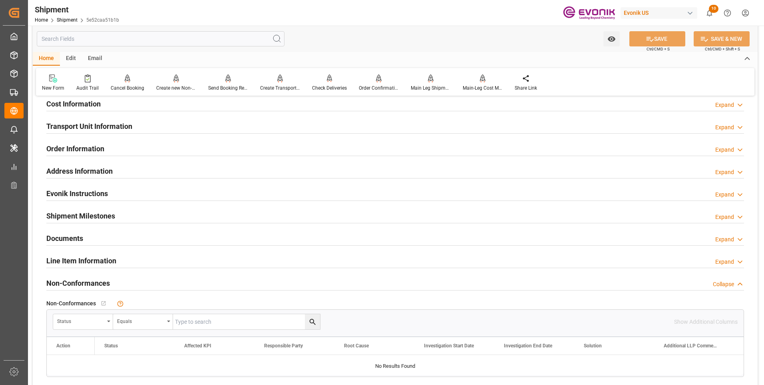
click at [167, 123] on div "Transport Unit Information Expand" at bounding box center [395, 125] width 698 height 15
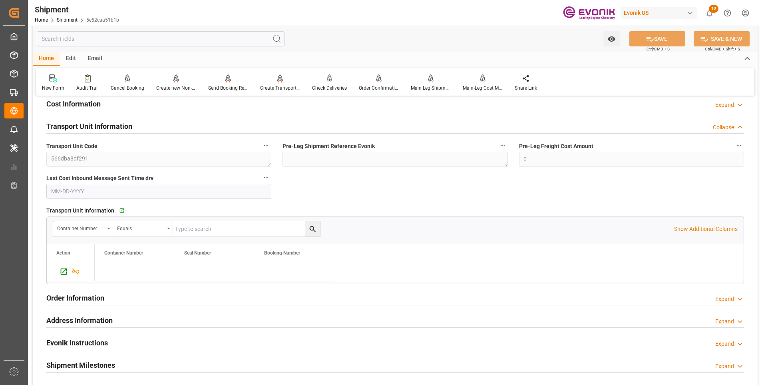
click at [167, 123] on div "Transport Unit Information Collapse" at bounding box center [395, 125] width 698 height 15
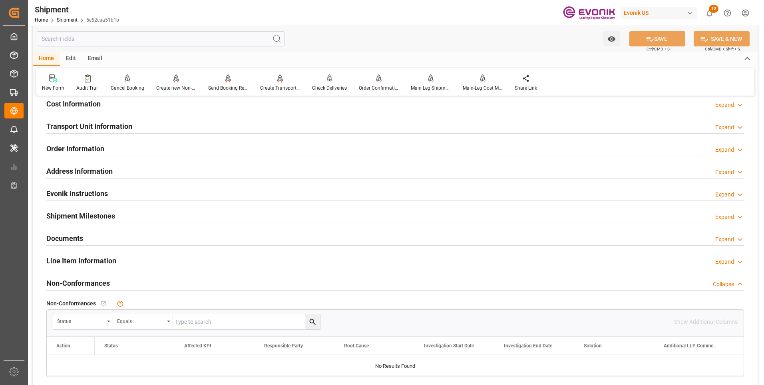
scroll to position [480, 0]
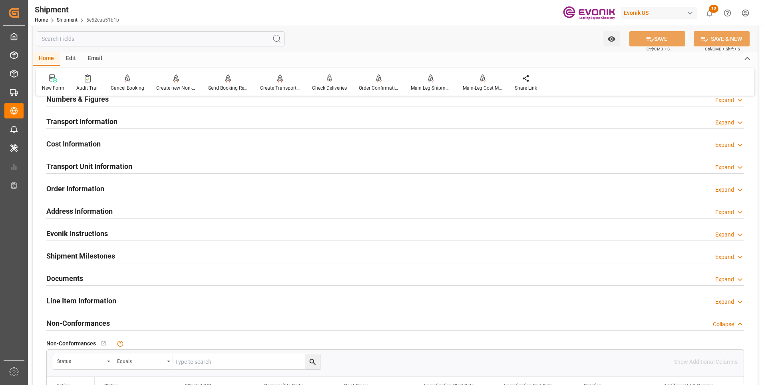
click at [170, 121] on div "Transport Information Expand" at bounding box center [395, 120] width 698 height 15
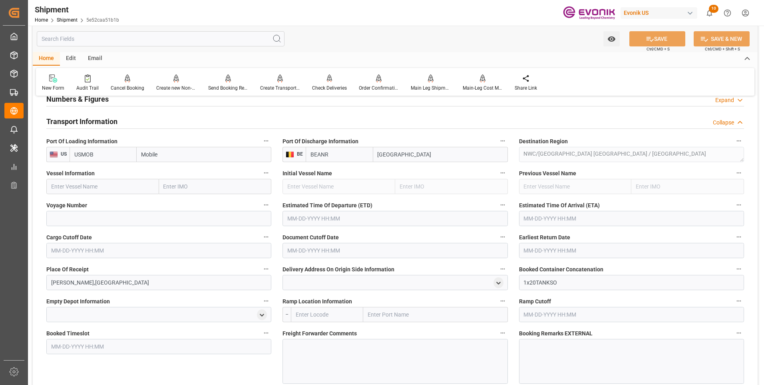
click at [86, 187] on input "text" at bounding box center [102, 186] width 113 height 15
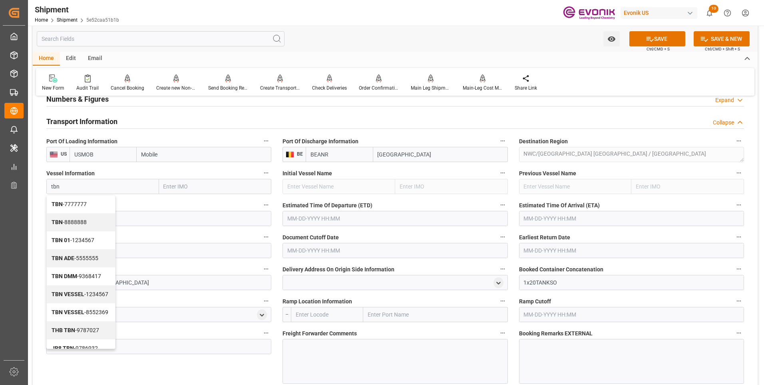
click at [75, 203] on span "TBN - 7777777" at bounding box center [69, 204] width 35 height 6
type input "TBN"
type input "7777777"
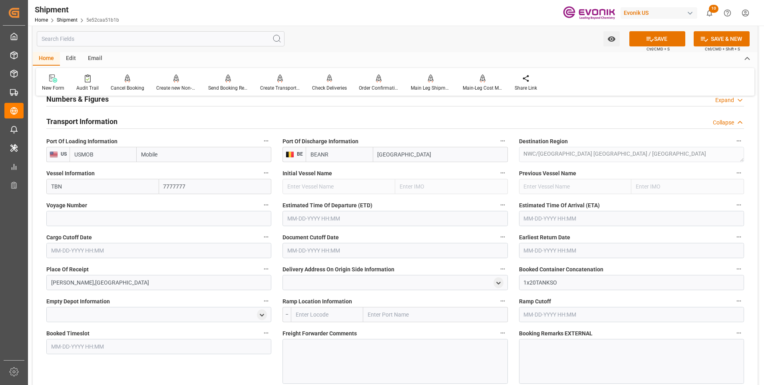
type input "TBN"
click at [87, 212] on input at bounding box center [158, 218] width 225 height 15
type input "00000"
click at [663, 33] on button "SAVE" at bounding box center [658, 38] width 56 height 15
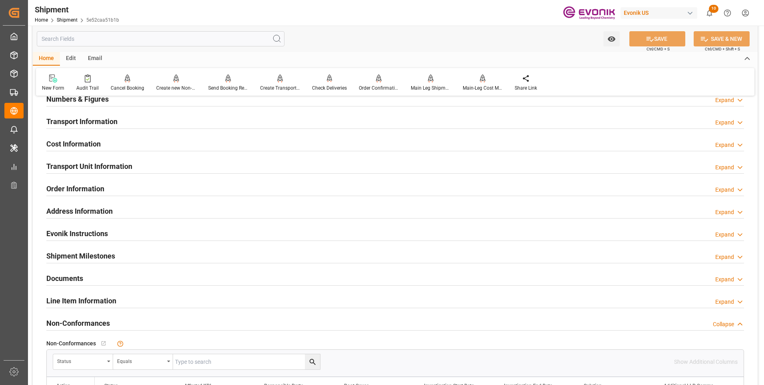
click at [241, 122] on div "Transport Information Expand" at bounding box center [395, 120] width 698 height 15
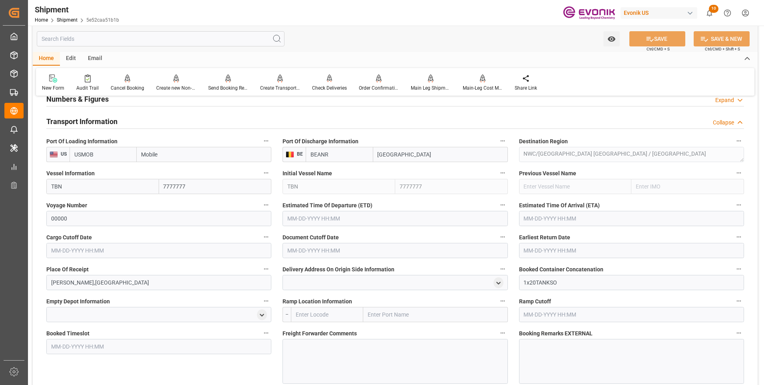
click at [309, 217] on input "text" at bounding box center [395, 218] width 225 height 15
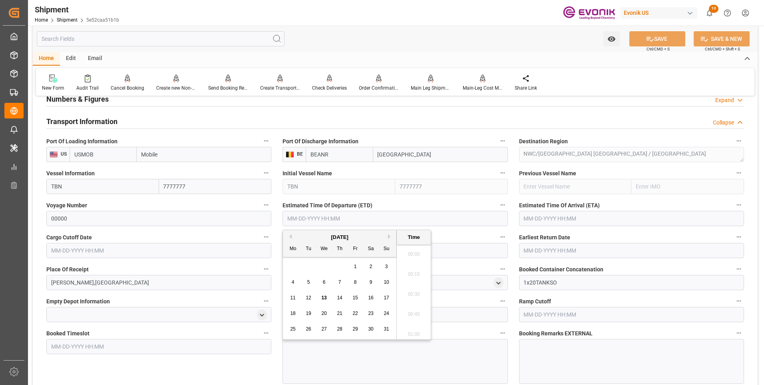
scroll to position [1322, 0]
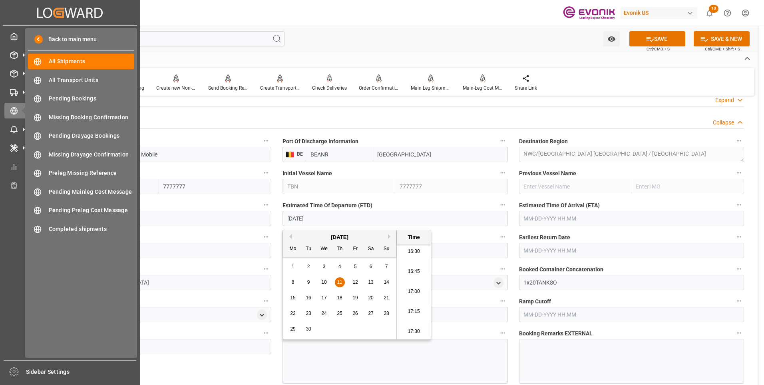
type input "09-11-2025 00:00"
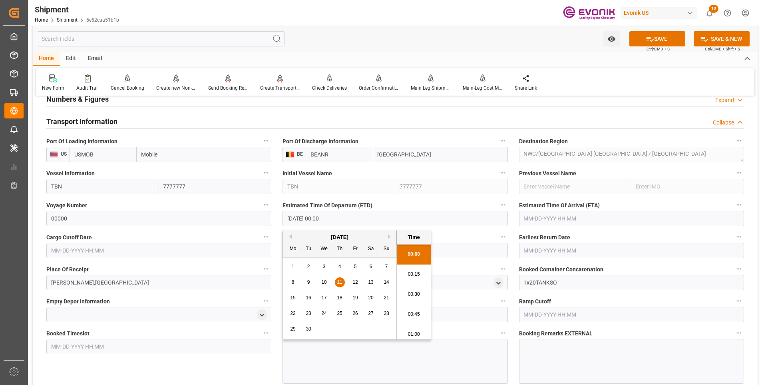
drag, startPoint x: 91, startPoint y: 127, endPoint x: 340, endPoint y: 217, distance: 264.9
click at [340, 217] on input "09-11-2025 00:00" at bounding box center [395, 218] width 225 height 15
drag, startPoint x: 340, startPoint y: 215, endPoint x: 246, endPoint y: 214, distance: 93.5
click at [246, 214] on div "Booking Confirmation Milestone Bar Collapse Submitted to FFW for Booking (Pendi…" at bounding box center [395, 163] width 725 height 1080
click at [126, 244] on input "text" at bounding box center [158, 250] width 225 height 15
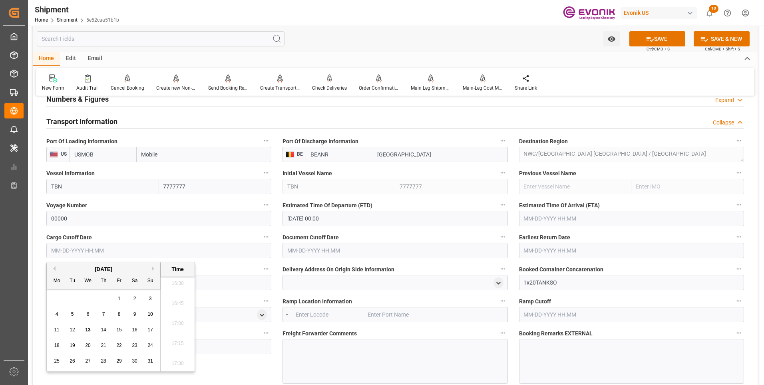
paste input "09-11-2025 00:00"
type input "09-11-2025 00:00"
click at [299, 246] on input "text" at bounding box center [395, 250] width 225 height 15
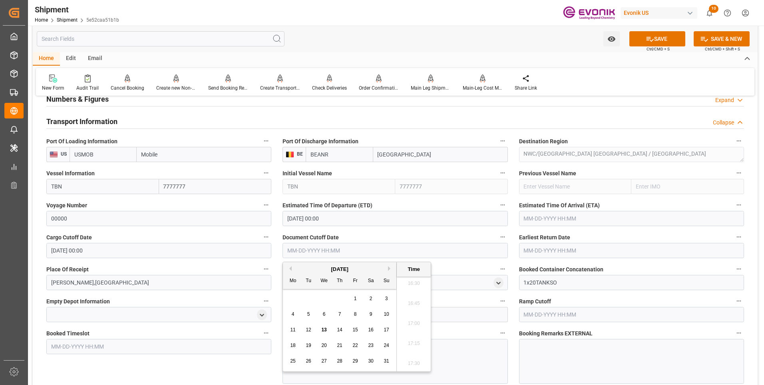
paste input "09-11-2025 00:00"
type input "09-11-2025 00:00"
click at [534, 252] on input "text" at bounding box center [631, 250] width 225 height 15
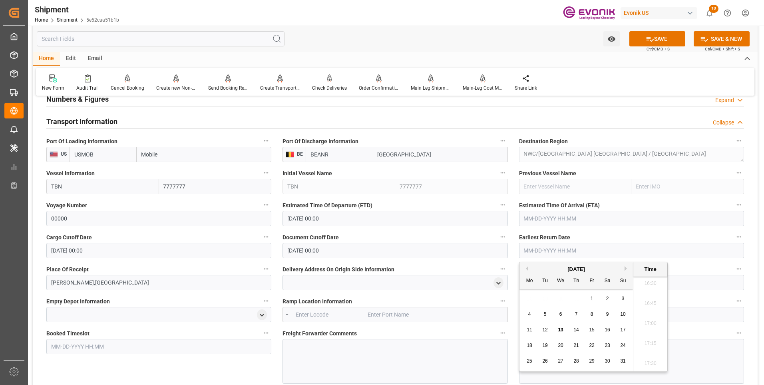
paste input "09-11-2025 00:00"
type input "09-11-2025 00:00"
click at [327, 219] on input "09-11-2025 00:00" at bounding box center [395, 218] width 225 height 15
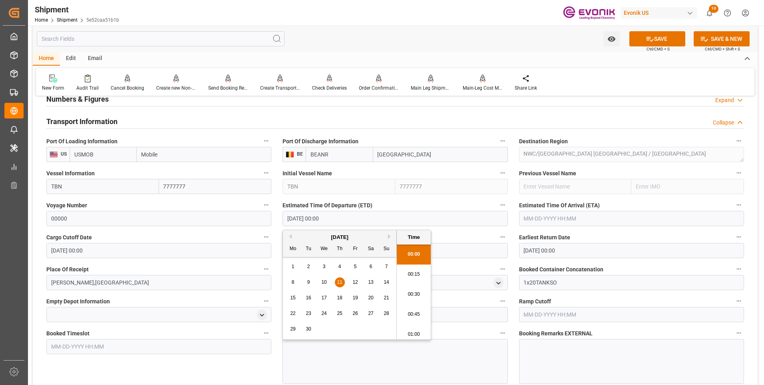
click at [340, 298] on span "18" at bounding box center [339, 298] width 5 height 6
click at [410, 273] on li "00:15" at bounding box center [414, 274] width 34 height 20
type input "09-18-2025 00:15"
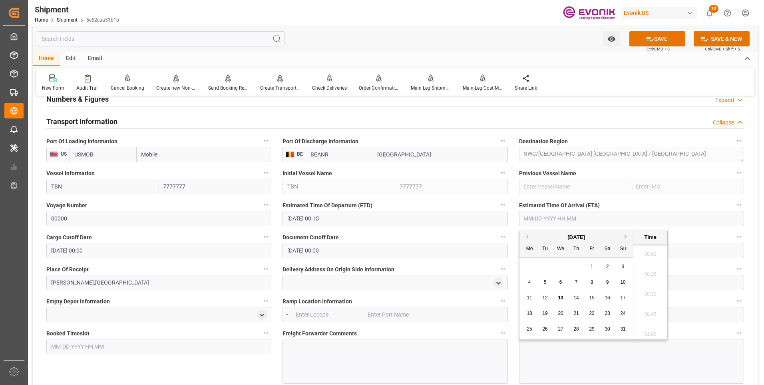
click at [584, 216] on input "text" at bounding box center [631, 218] width 225 height 15
click at [561, 218] on input "text" at bounding box center [631, 218] width 225 height 15
click at [648, 291] on li "17:00" at bounding box center [651, 291] width 34 height 20
type input "10-16-2025 17:00"
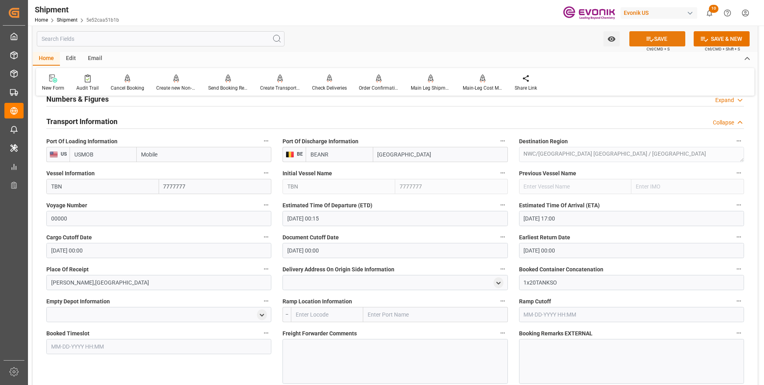
click at [650, 38] on icon at bounding box center [650, 39] width 8 height 8
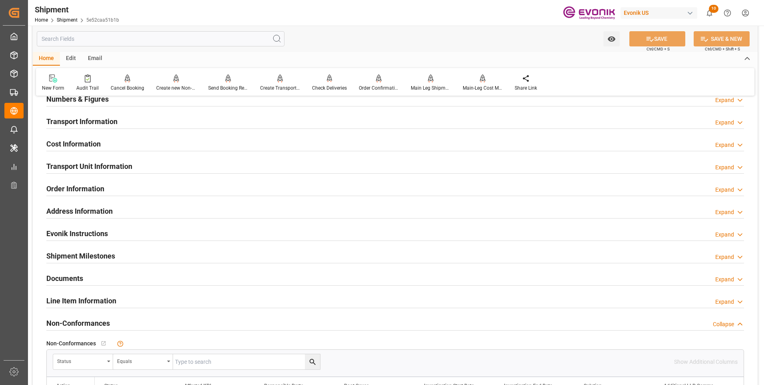
click at [336, 140] on div "Cost Information Expand" at bounding box center [395, 143] width 698 height 15
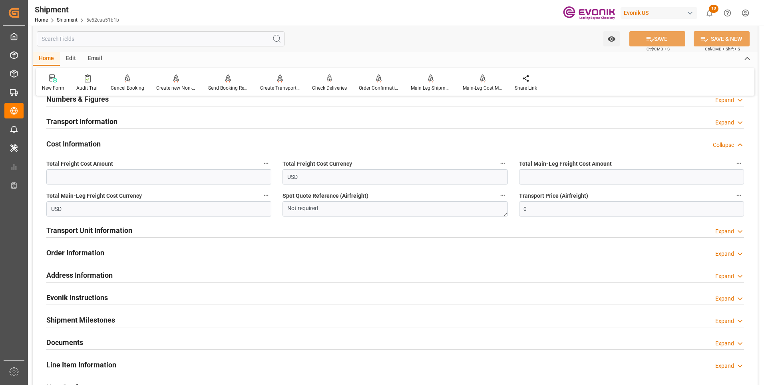
click at [317, 124] on div "Transport Information Expand" at bounding box center [395, 120] width 698 height 15
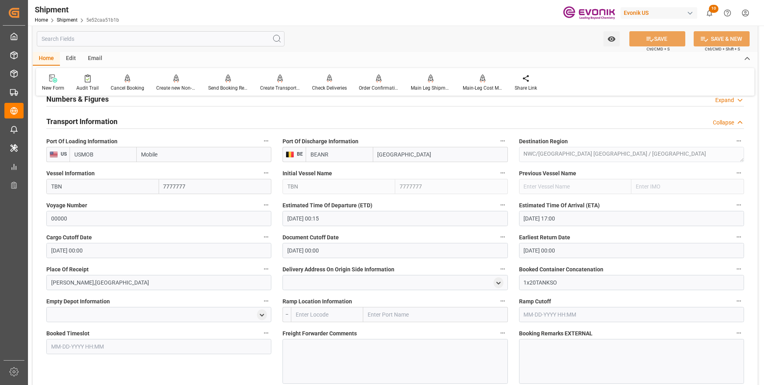
scroll to position [560, 0]
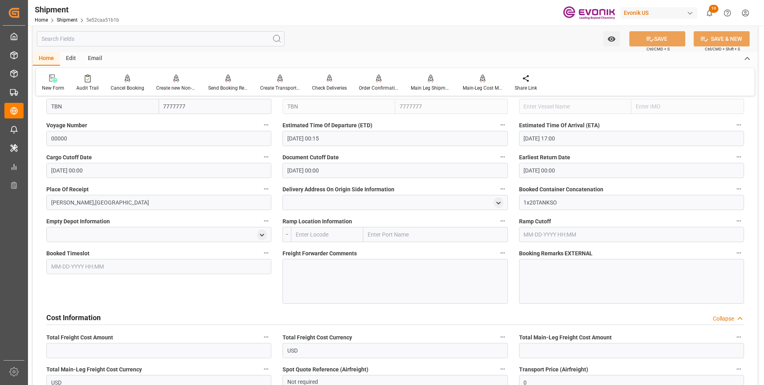
click at [348, 279] on div at bounding box center [395, 281] width 225 height 45
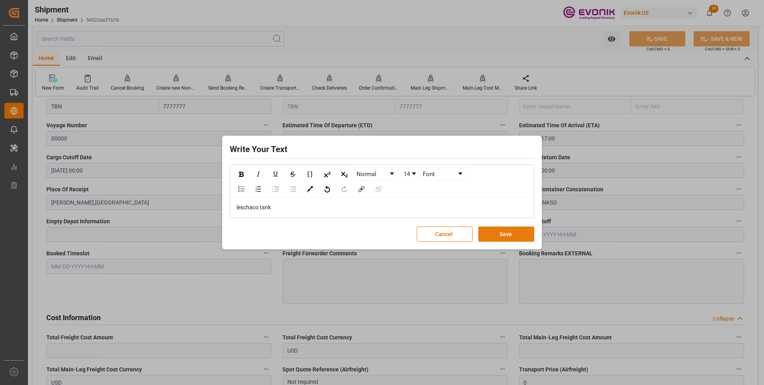
click at [526, 233] on button "Save" at bounding box center [506, 233] width 56 height 15
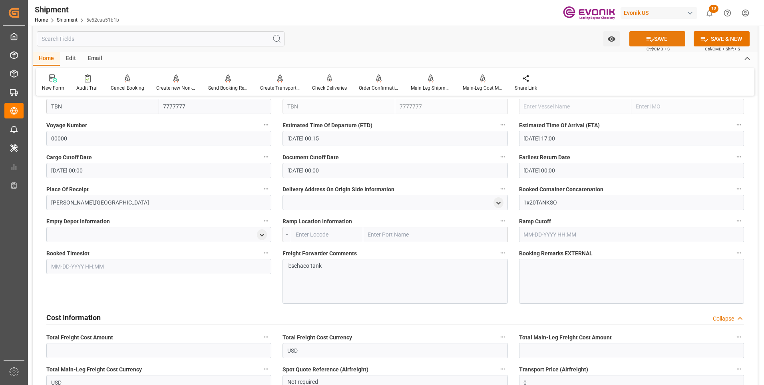
click at [650, 38] on icon at bounding box center [650, 39] width 8 height 8
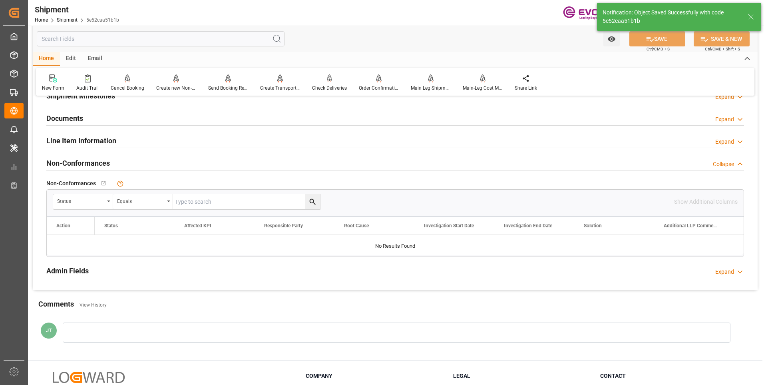
scroll to position [386, 0]
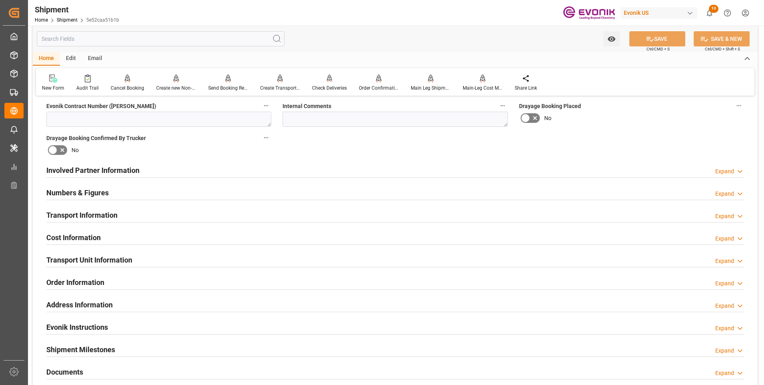
click at [158, 236] on div "Cost Information Expand" at bounding box center [395, 236] width 698 height 15
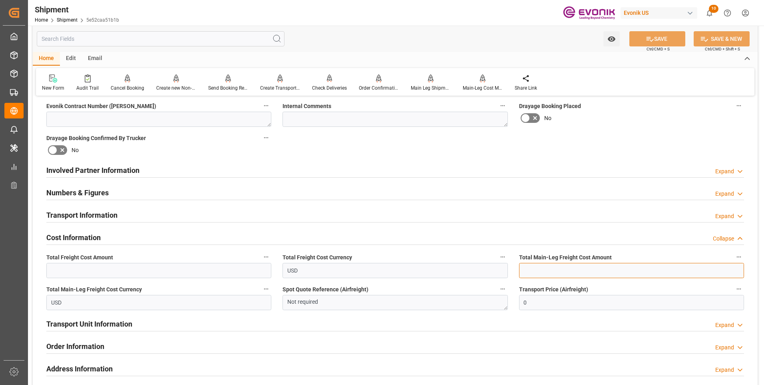
click at [561, 269] on input "text" at bounding box center [631, 270] width 225 height 15
type input "2255"
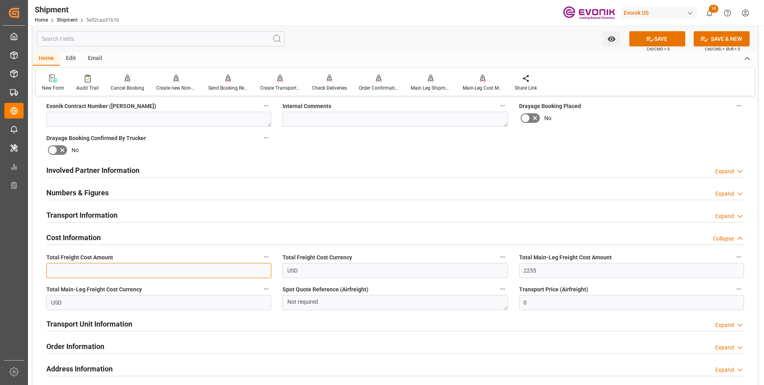
click at [175, 271] on input "text" at bounding box center [158, 270] width 225 height 15
type input "2255"
click at [656, 37] on button "SAVE" at bounding box center [658, 38] width 56 height 15
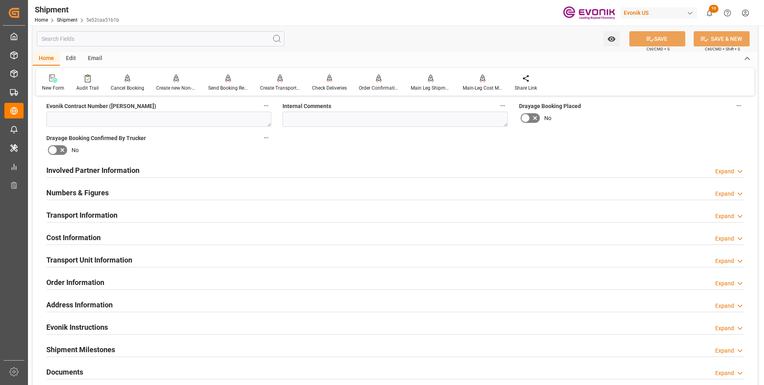
click at [154, 237] on div "Cost Information Expand" at bounding box center [395, 236] width 698 height 15
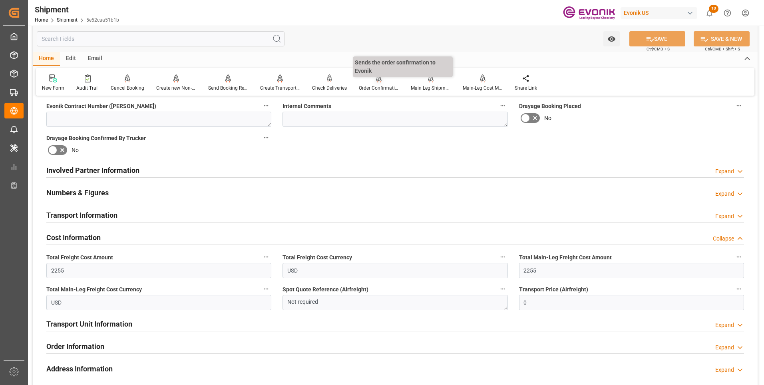
click at [385, 84] on div "Order Confirmation" at bounding box center [379, 87] width 40 height 7
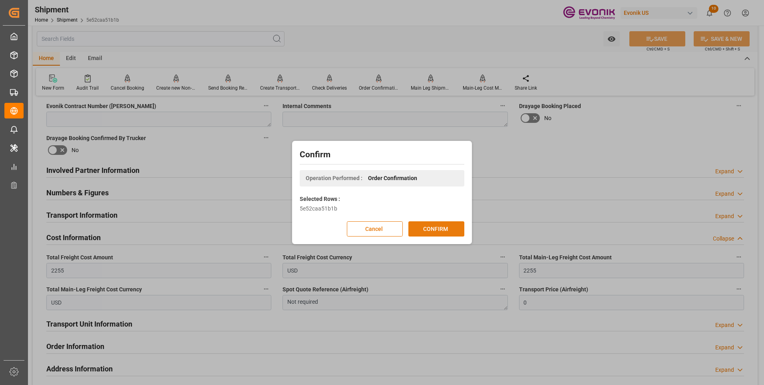
click at [429, 229] on button "CONFIRM" at bounding box center [437, 228] width 56 height 15
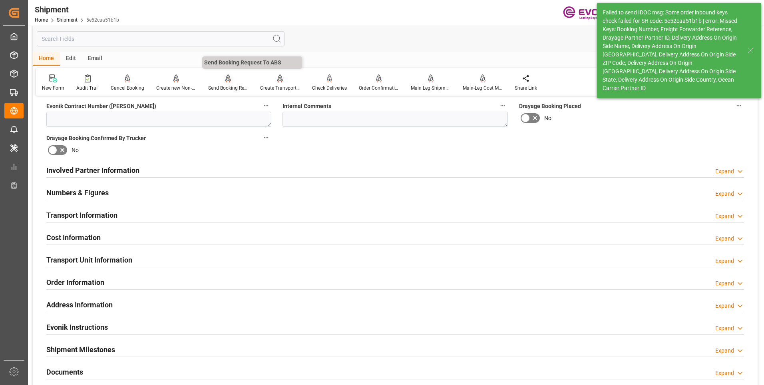
click at [223, 88] on div "Send Booking Request To ABS" at bounding box center [228, 87] width 40 height 7
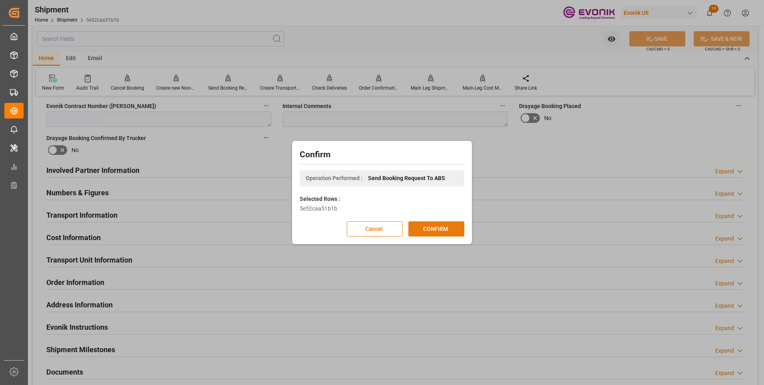
click at [438, 227] on button "CONFIRM" at bounding box center [437, 228] width 56 height 15
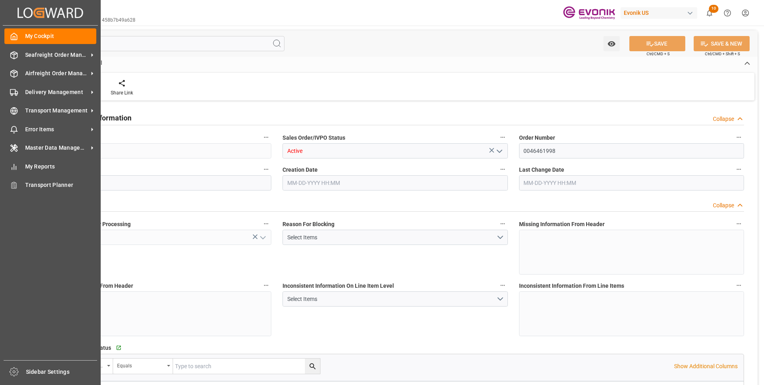
type input "BRSSZ"
type input "0"
type input "1"
type input "1601.936"
type input "[DATE] 14:34"
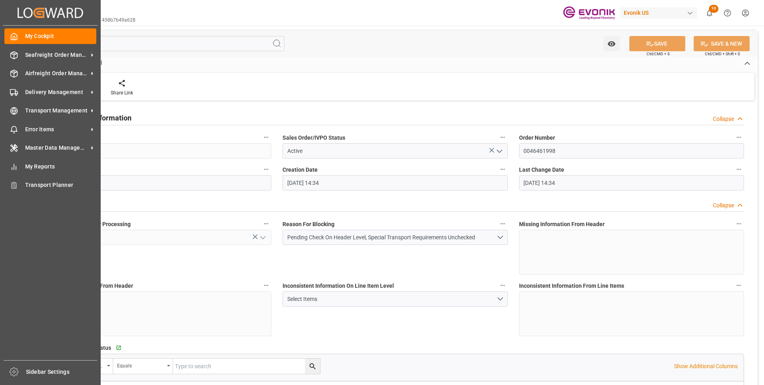
type input "[DATE] 14:34"
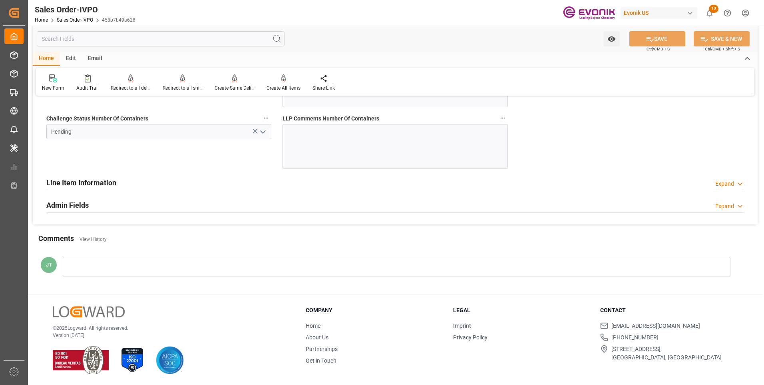
scroll to position [1639, 0]
click at [224, 161] on div "Challenge Status Number Of Containers Pending" at bounding box center [159, 141] width 236 height 62
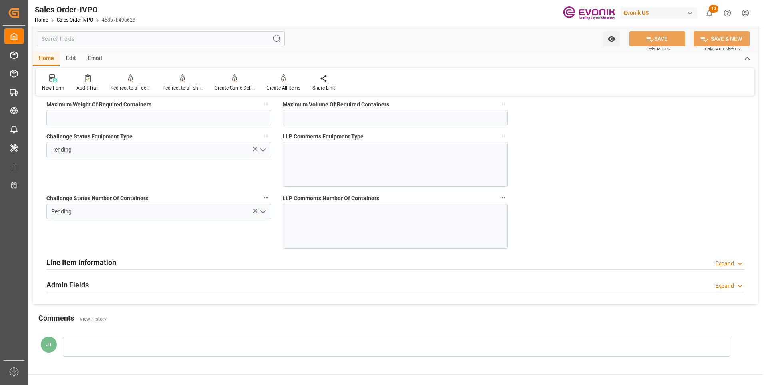
click at [263, 210] on icon "open menu" at bounding box center [263, 212] width 10 height 10
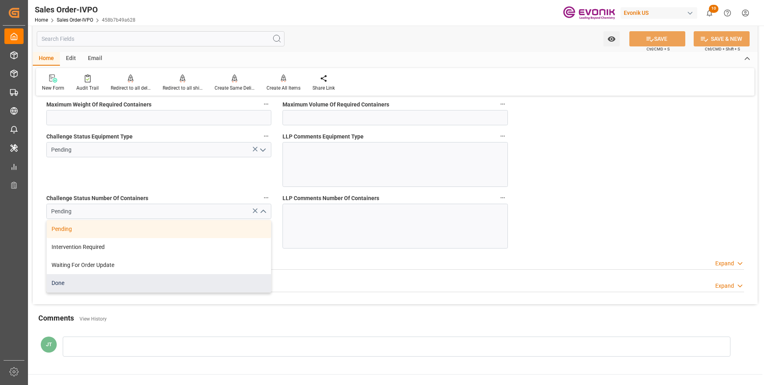
click at [70, 285] on div "Done" at bounding box center [159, 283] width 224 height 18
type input "Done"
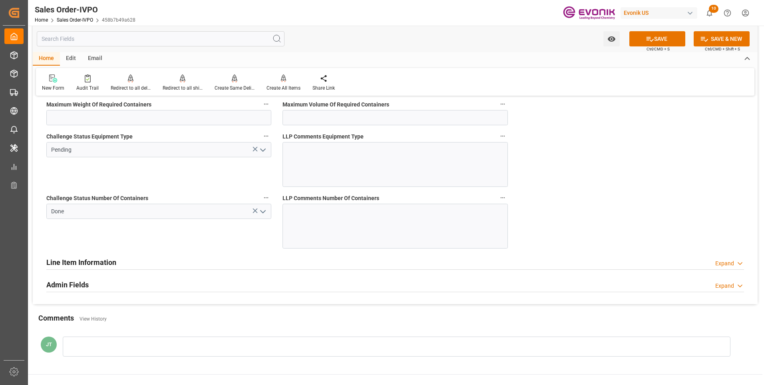
click at [265, 148] on icon "open menu" at bounding box center [263, 150] width 10 height 10
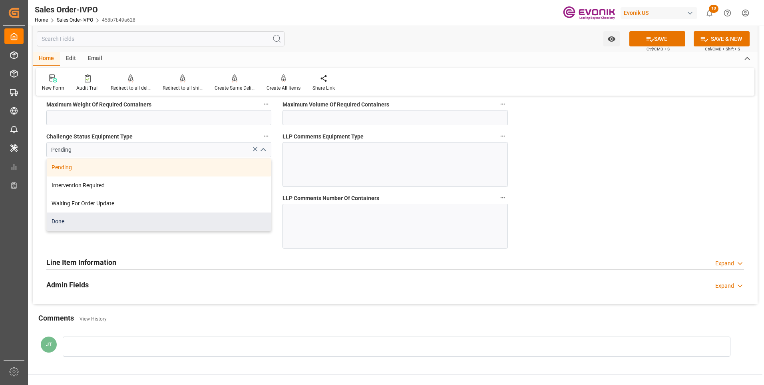
click at [106, 217] on div "Done" at bounding box center [159, 221] width 224 height 18
type input "Done"
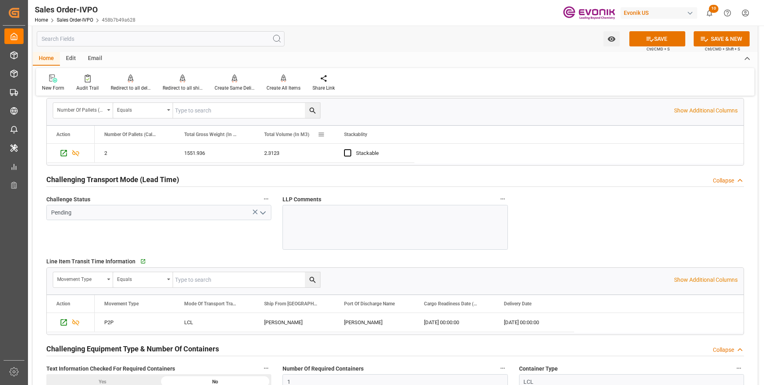
scroll to position [1120, 0]
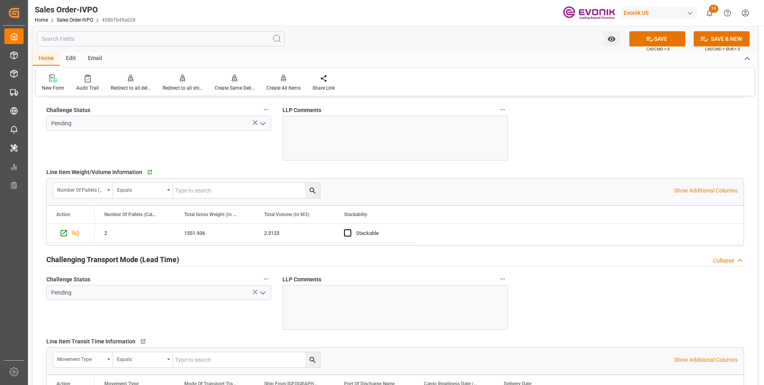
click at [265, 297] on icon "open menu" at bounding box center [263, 293] width 10 height 10
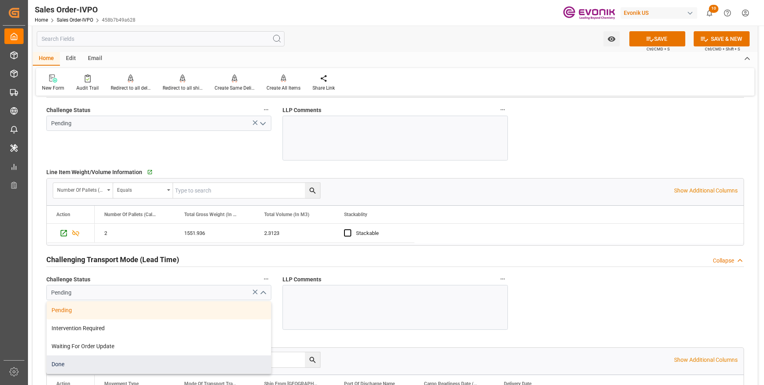
click at [110, 364] on div "Done" at bounding box center [159, 364] width 224 height 18
type input "Done"
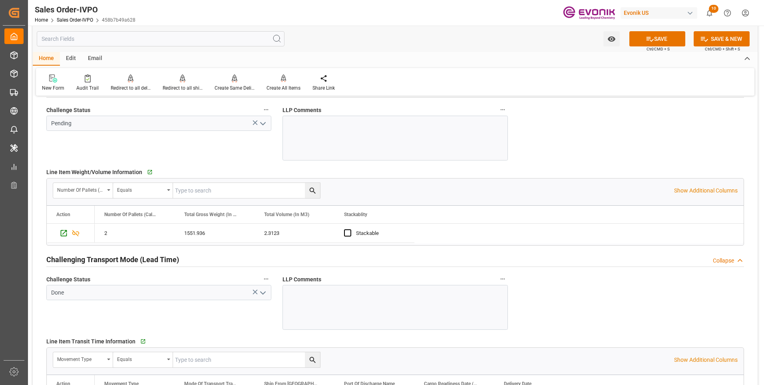
scroll to position [1040, 0]
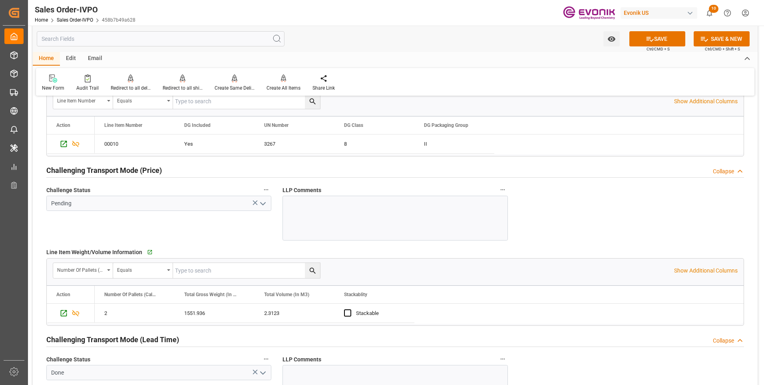
click at [267, 200] on icon "open menu" at bounding box center [263, 204] width 10 height 10
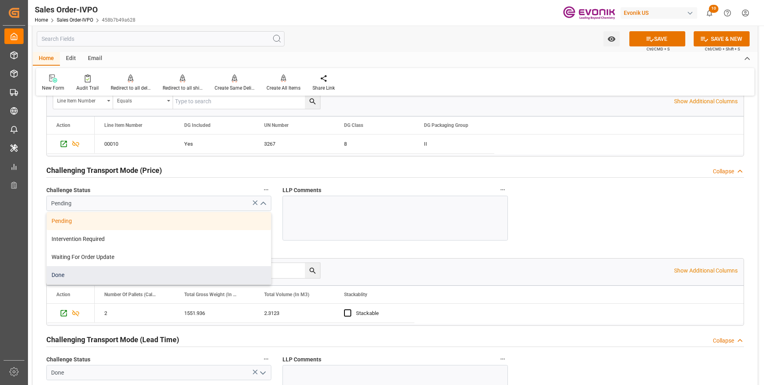
click at [90, 273] on div "Done" at bounding box center [159, 275] width 224 height 18
type input "Done"
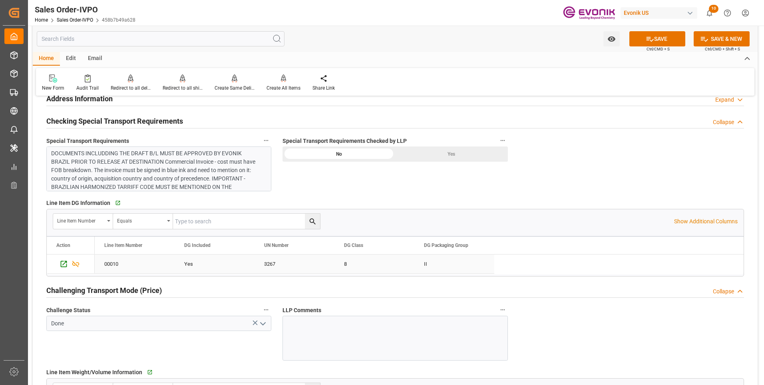
scroll to position [880, 0]
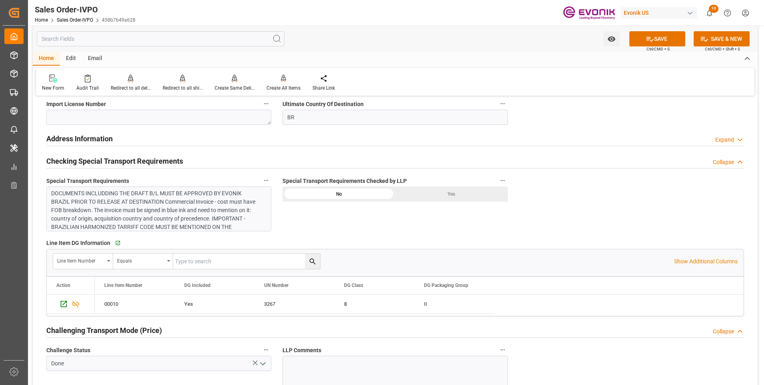
click at [448, 190] on div "Yes" at bounding box center [451, 193] width 113 height 15
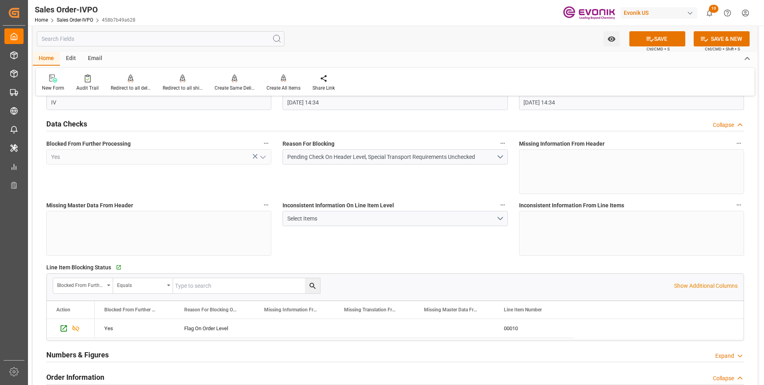
scroll to position [0, 0]
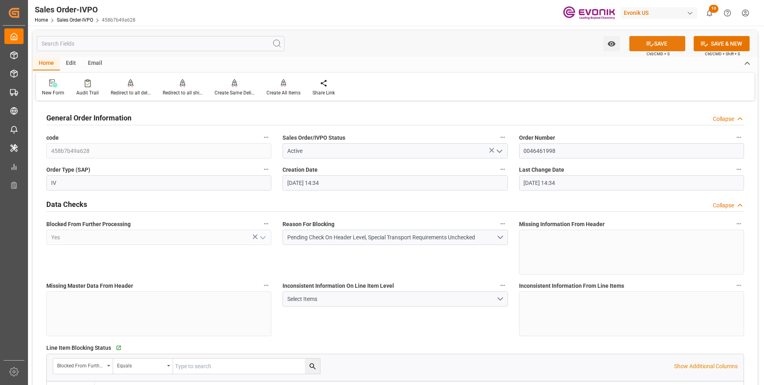
click at [663, 42] on button "SAVE" at bounding box center [658, 43] width 56 height 15
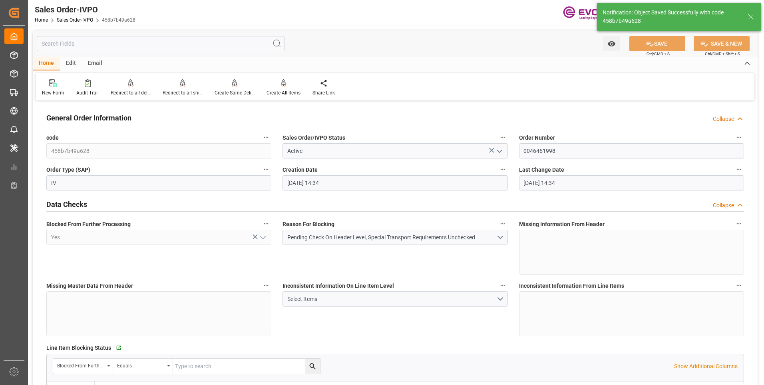
type input "08-13-2025 21:21"
type input "No"
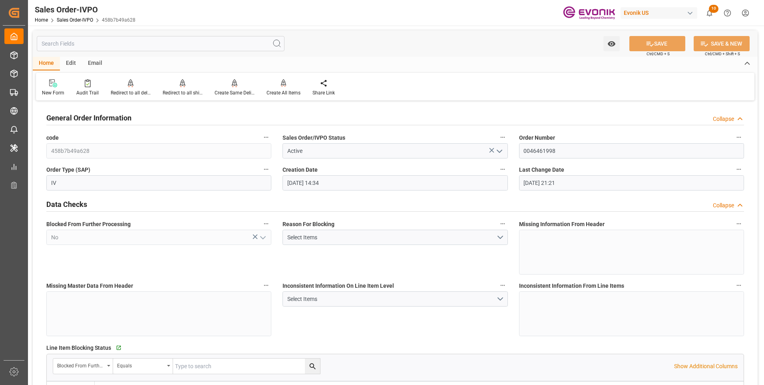
click at [341, 52] on div "Watch Option SAVE Ctrl/CMD + S SAVE & NEW Ctrl/CMD + Shift + S" at bounding box center [395, 43] width 725 height 26
click at [282, 92] on div "Create All Items" at bounding box center [284, 92] width 34 height 7
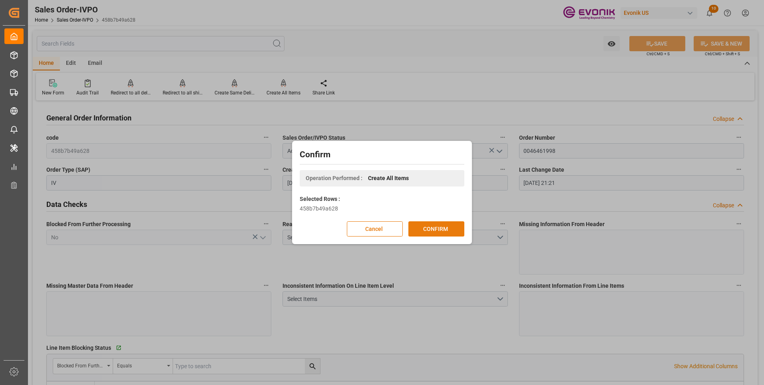
click at [431, 230] on button "CONFIRM" at bounding box center [437, 228] width 56 height 15
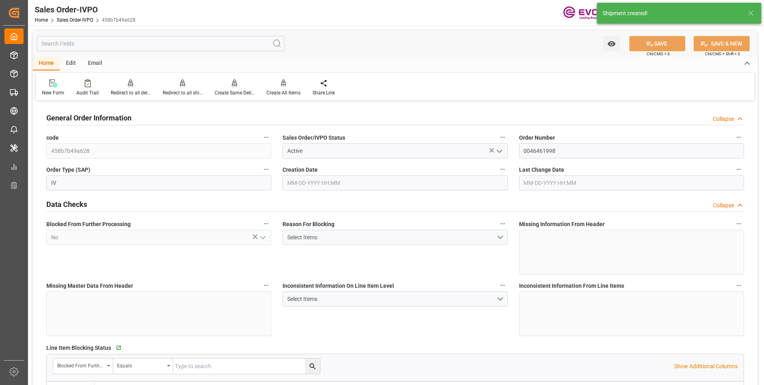
type input "BRSSZ"
type input "0"
type input "1"
type input "1601.936"
type input "08-13-2025 14:34"
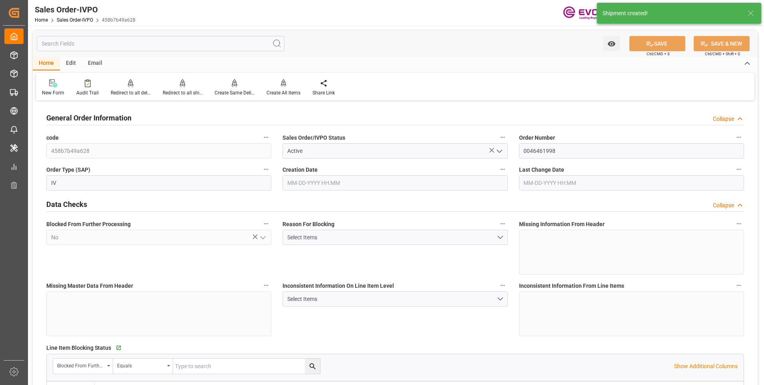
type input "[DATE] 21:25"
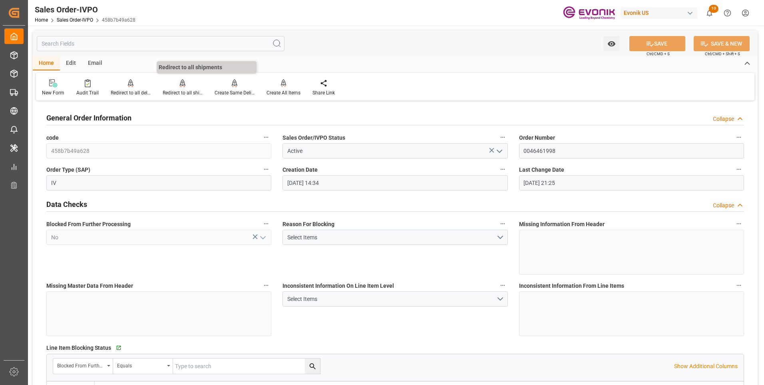
click at [185, 93] on div "Redirect to all shipments" at bounding box center [183, 92] width 40 height 7
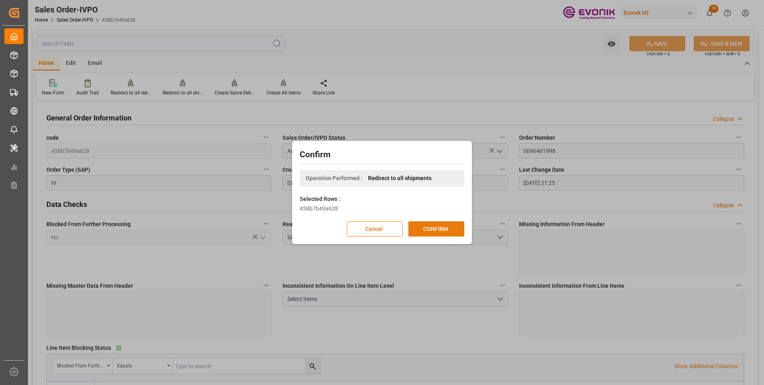
click at [424, 227] on button "CONFIRM" at bounding box center [437, 228] width 56 height 15
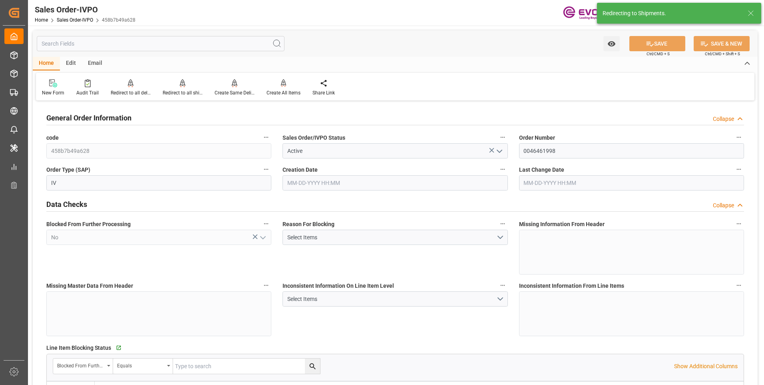
type input "08-13-2025 14:34"
type input "[DATE] 21:25"
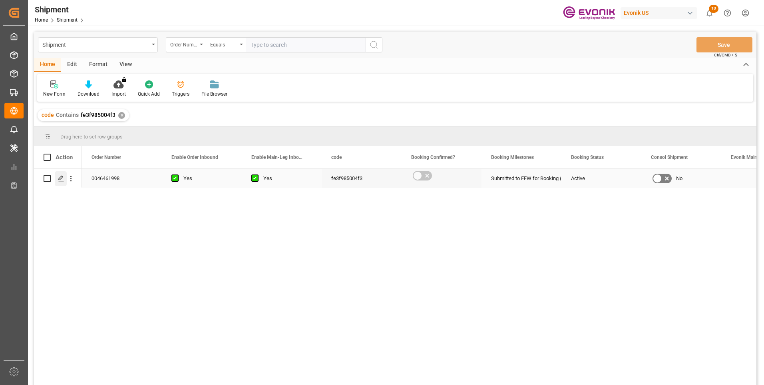
click at [60, 175] on icon "Press SPACE to select this row." at bounding box center [61, 178] width 6 height 6
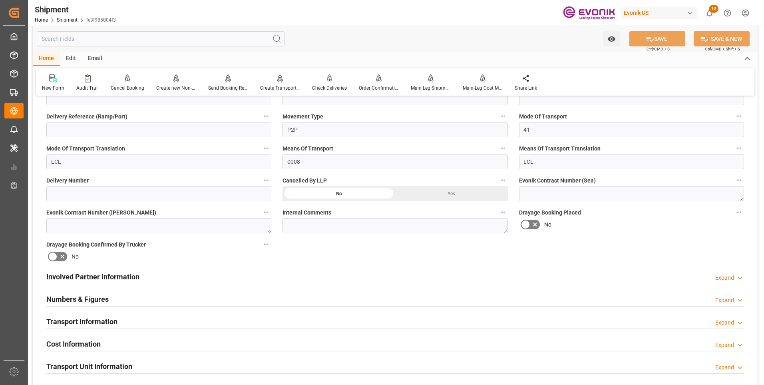
scroll to position [360, 0]
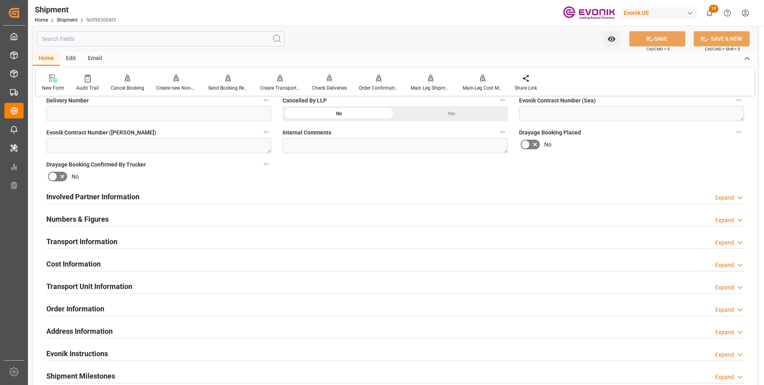
click at [404, 198] on div "Involved Partner Information Expand" at bounding box center [395, 195] width 698 height 15
